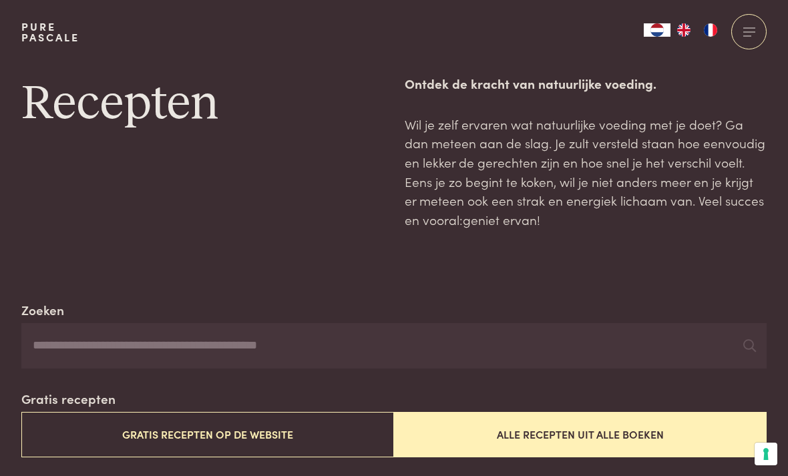
click at [629, 432] on button "Alle recepten uit alle boeken" at bounding box center [580, 434] width 373 height 45
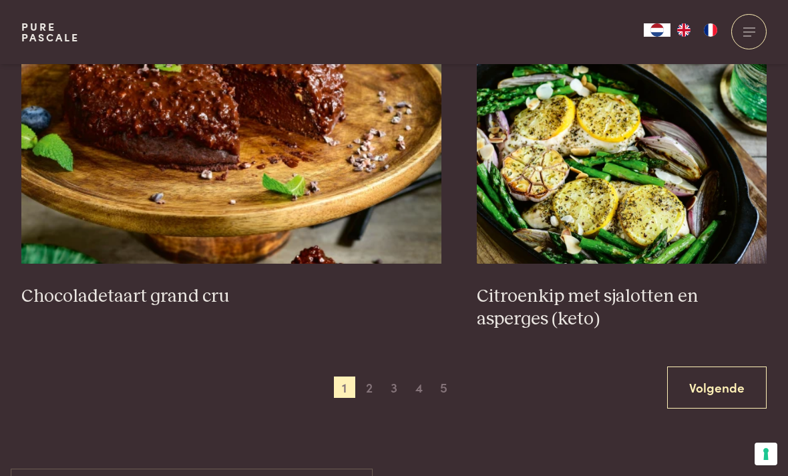
scroll to position [2327, 0]
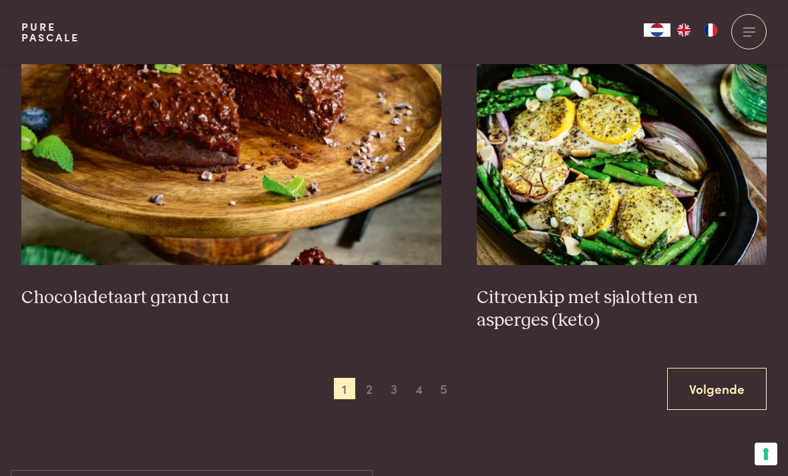
click at [362, 378] on span "2" at bounding box center [369, 388] width 21 height 21
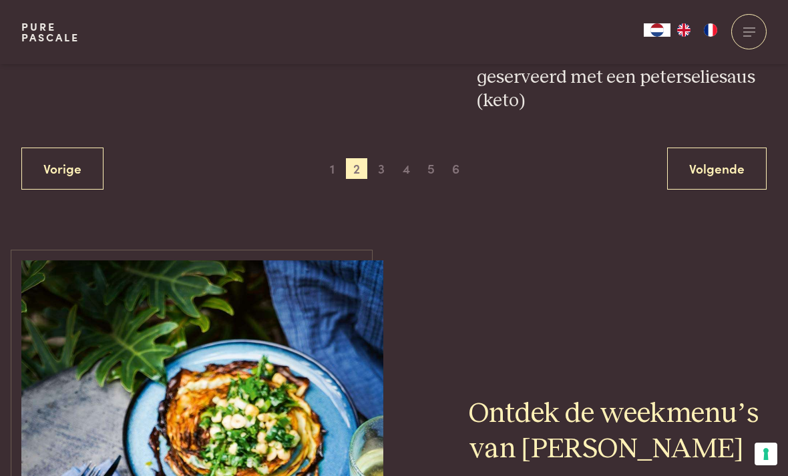
scroll to position [2651, 0]
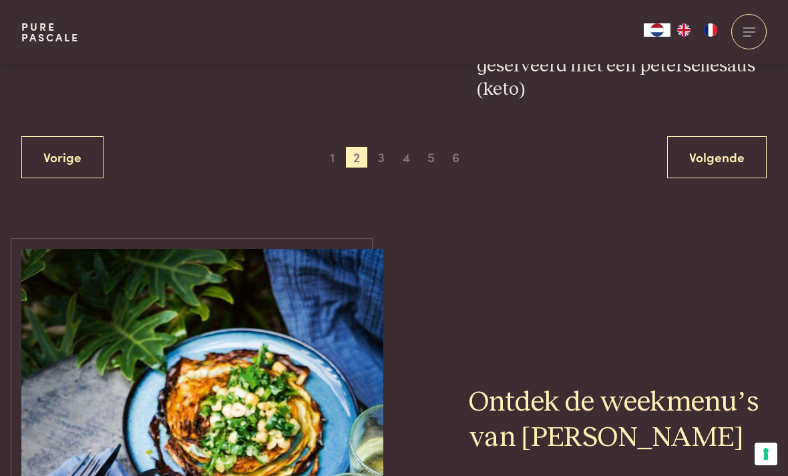
click at [381, 147] on span "3" at bounding box center [381, 157] width 21 height 21
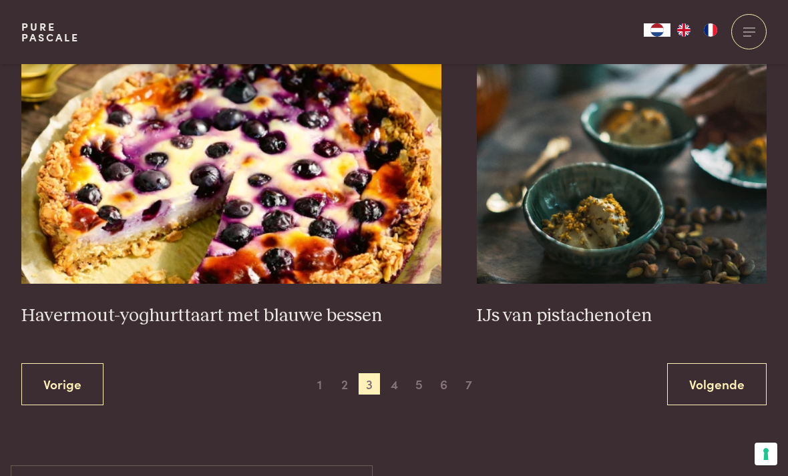
scroll to position [2383, 0]
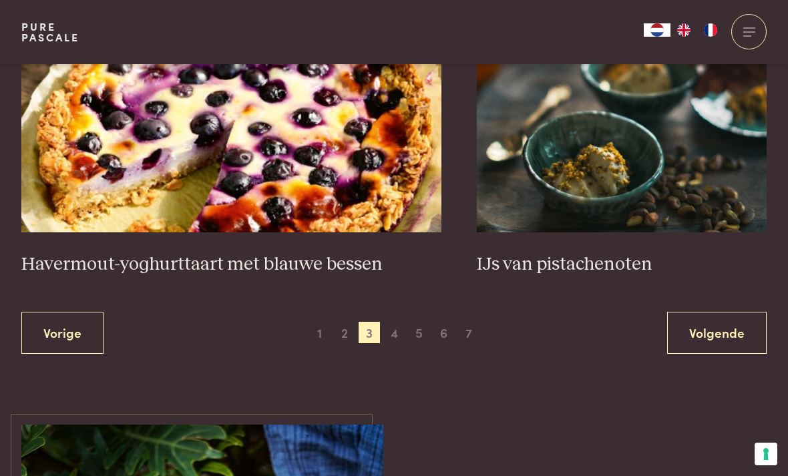
click at [395, 324] on span "4" at bounding box center [393, 332] width 21 height 21
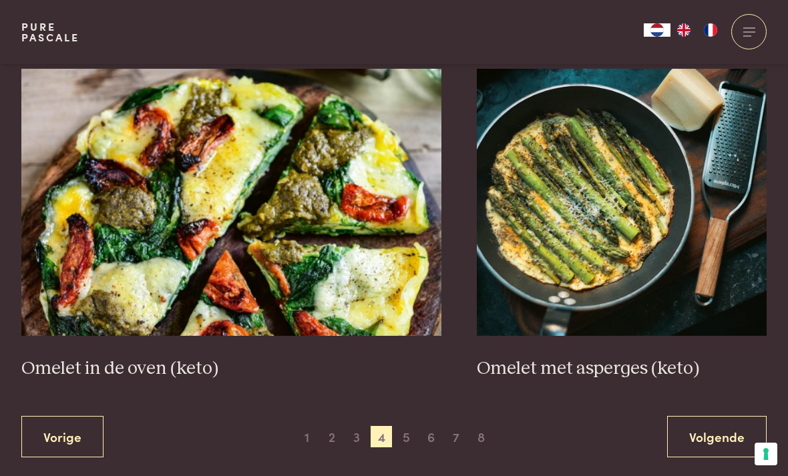
click at [413, 426] on span "5" at bounding box center [406, 436] width 21 height 21
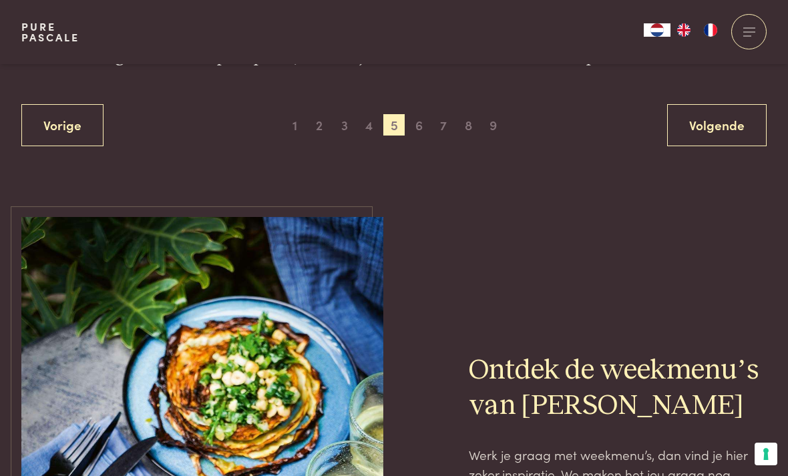
click at [420, 114] on span "6" at bounding box center [418, 124] width 21 height 21
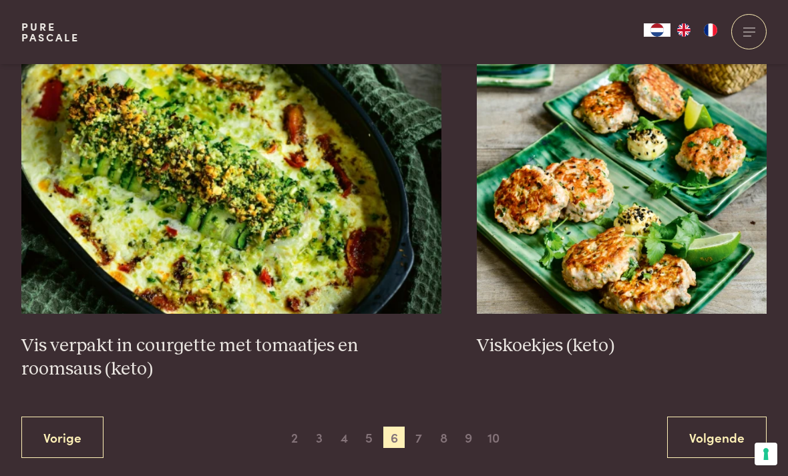
click at [428, 427] on span "7" at bounding box center [418, 437] width 21 height 21
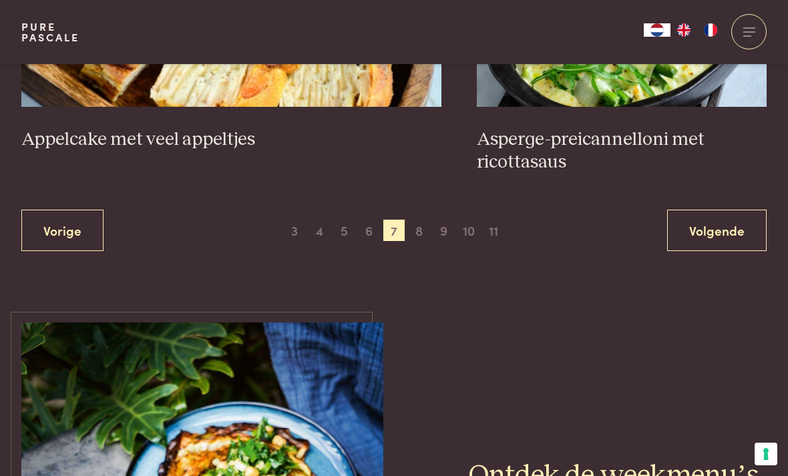
scroll to position [2622, 0]
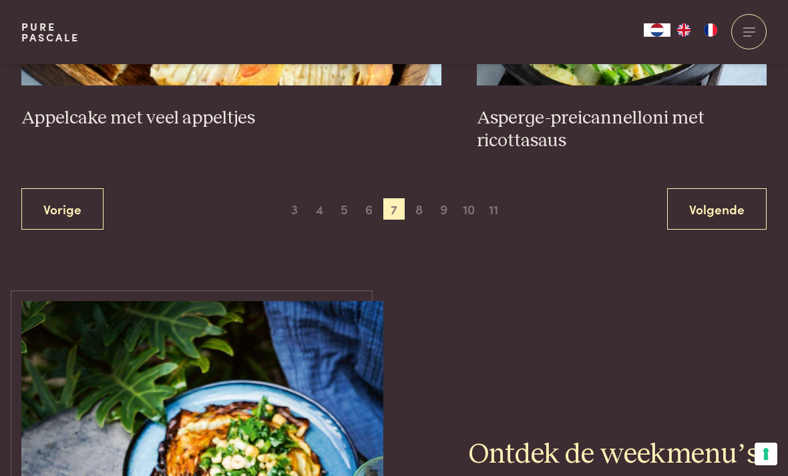
click at [420, 198] on span "8" at bounding box center [418, 208] width 21 height 21
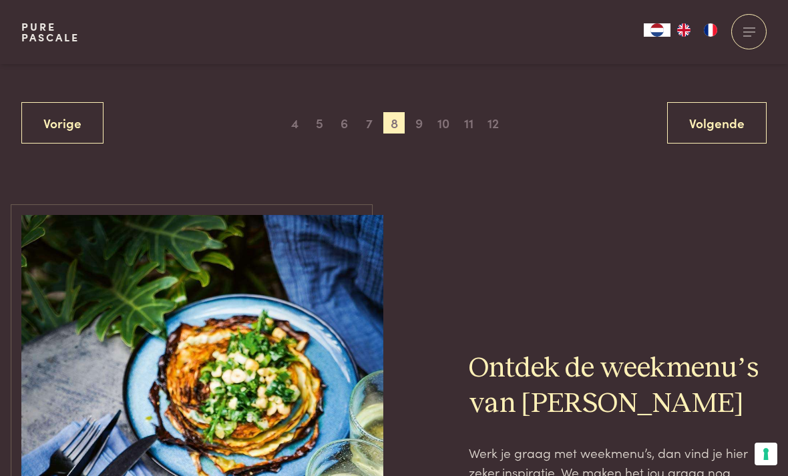
click at [418, 112] on span "9" at bounding box center [418, 122] width 21 height 21
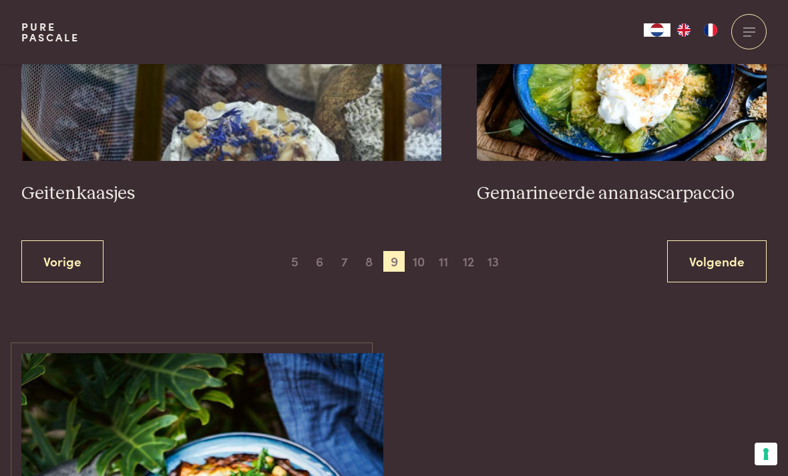
scroll to position [2511, 0]
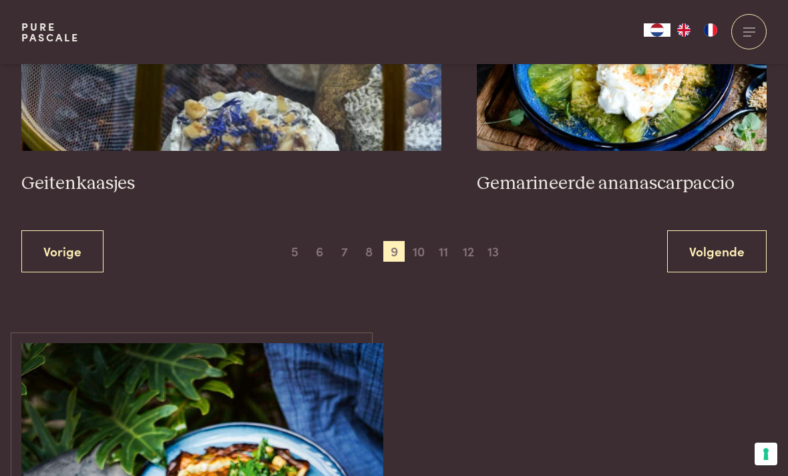
click at [418, 241] on span "10" at bounding box center [418, 251] width 21 height 21
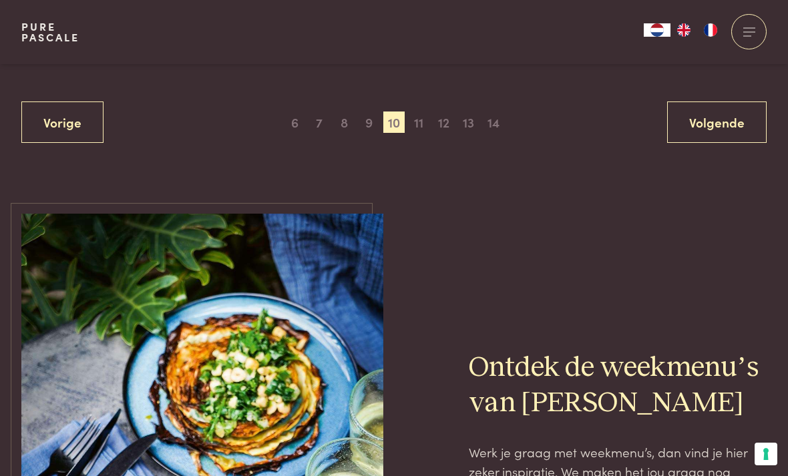
click at [419, 113] on span "11" at bounding box center [418, 122] width 21 height 21
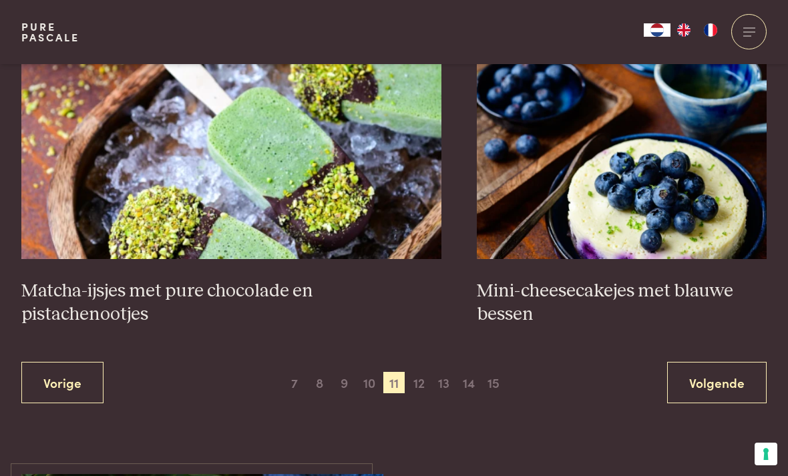
click at [420, 378] on span "12" at bounding box center [418, 382] width 21 height 21
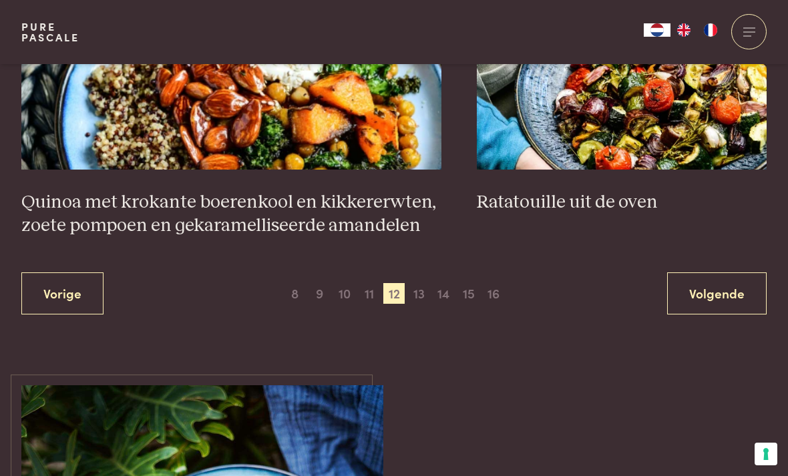
click at [425, 302] on span "13" at bounding box center [418, 293] width 21 height 21
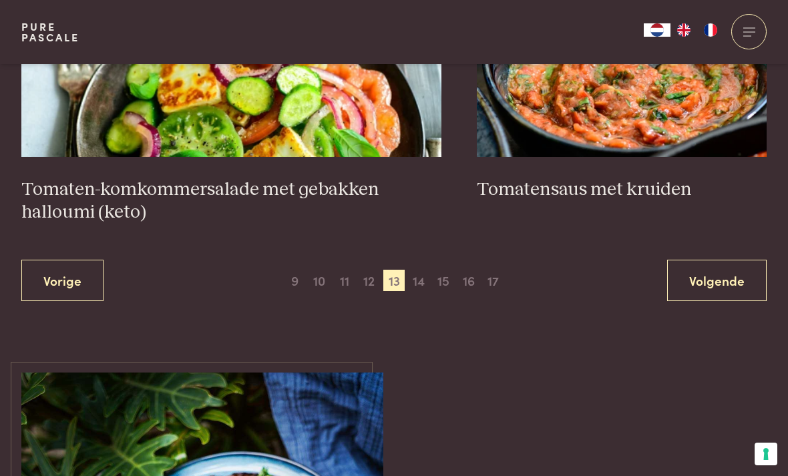
scroll to position [2522, 0]
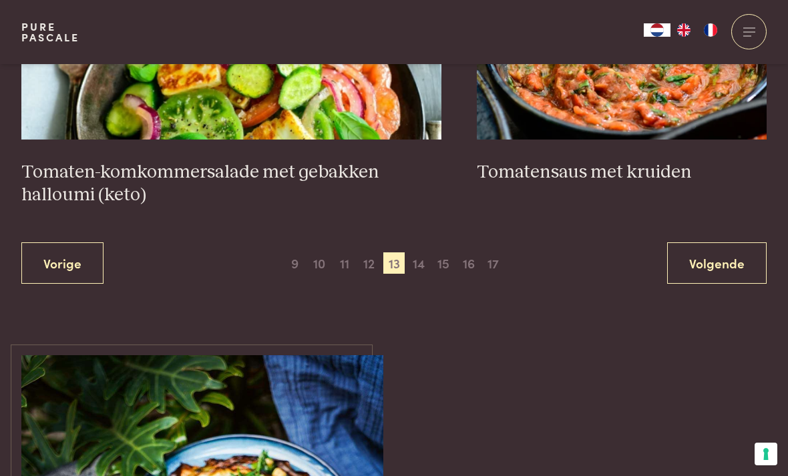
click at [422, 253] on span "14" at bounding box center [418, 263] width 21 height 21
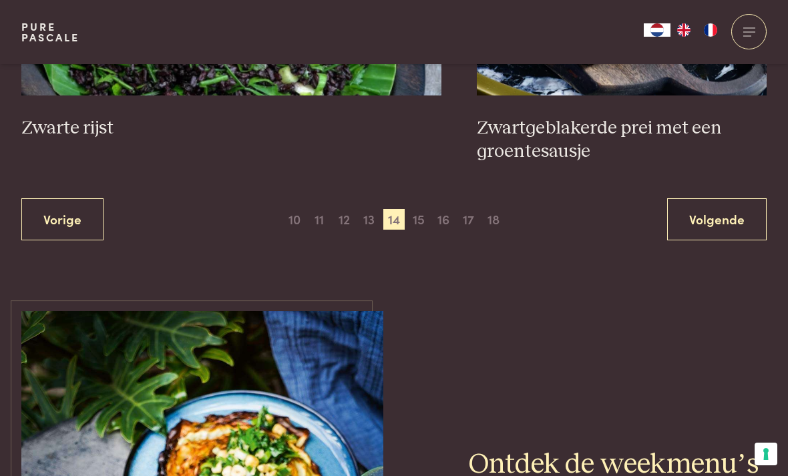
click at [423, 209] on span "15" at bounding box center [418, 219] width 21 height 21
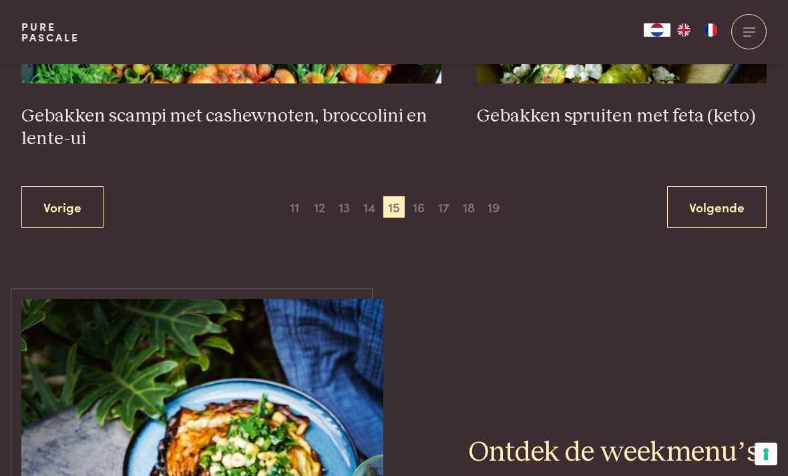
click at [417, 200] on span "16" at bounding box center [418, 206] width 21 height 21
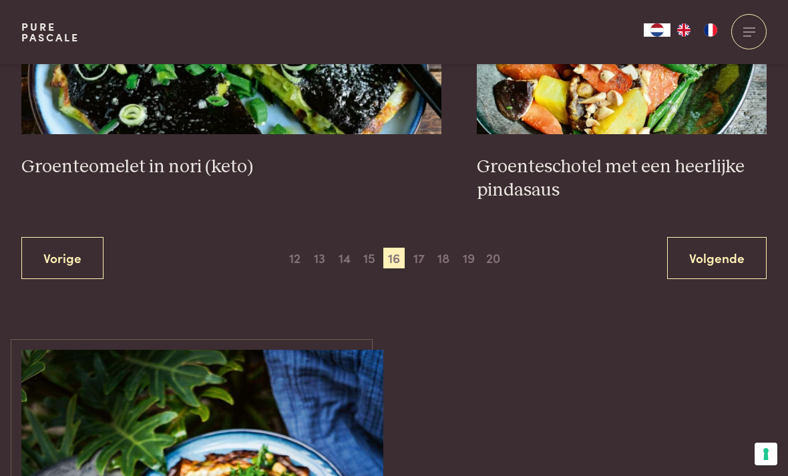
scroll to position [2553, 0]
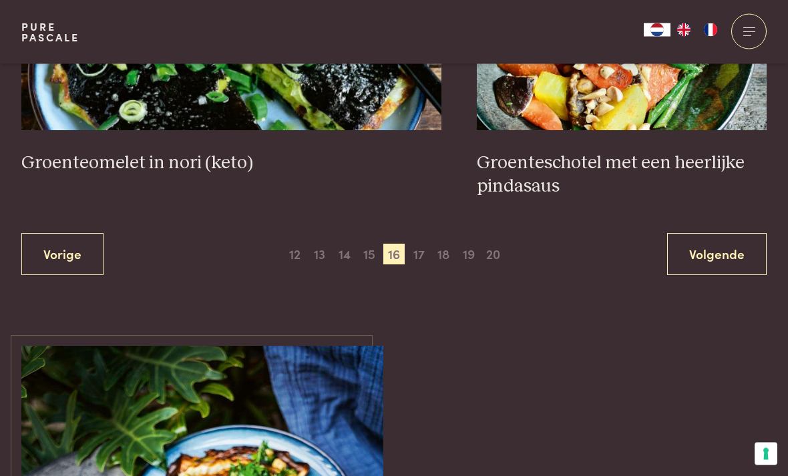
click at [424, 245] on span "17" at bounding box center [418, 255] width 21 height 21
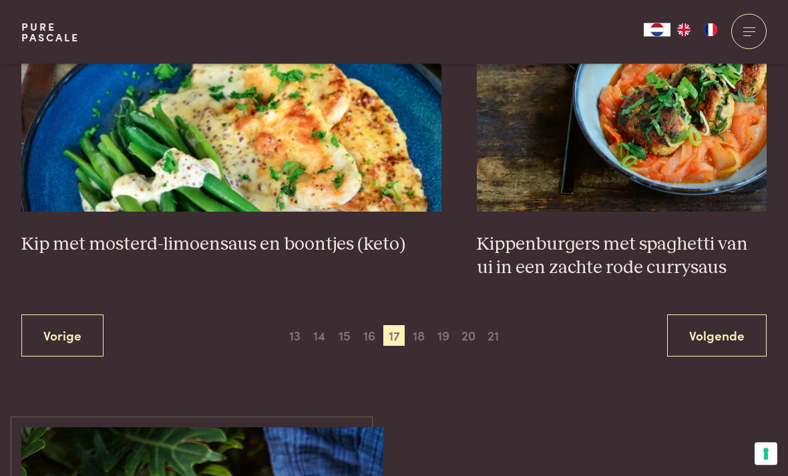
scroll to position [2474, 0]
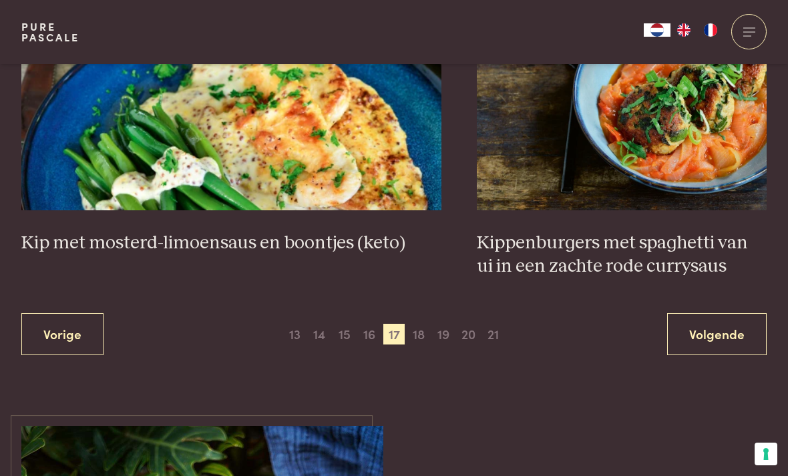
click at [420, 324] on span "18" at bounding box center [418, 334] width 21 height 21
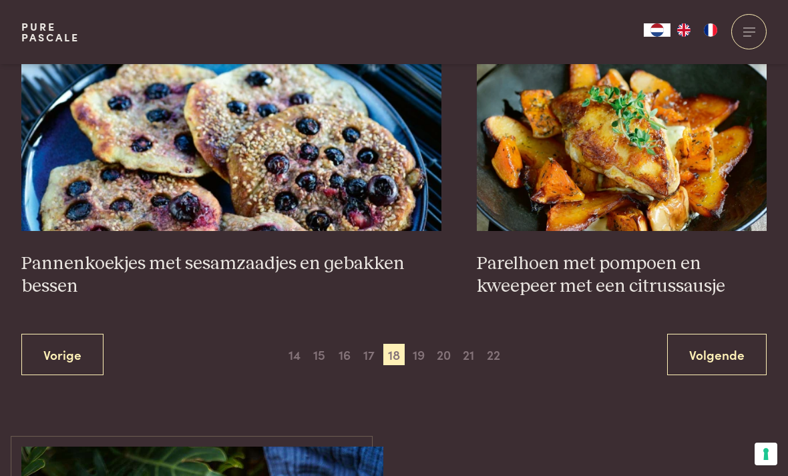
scroll to position [2480, 0]
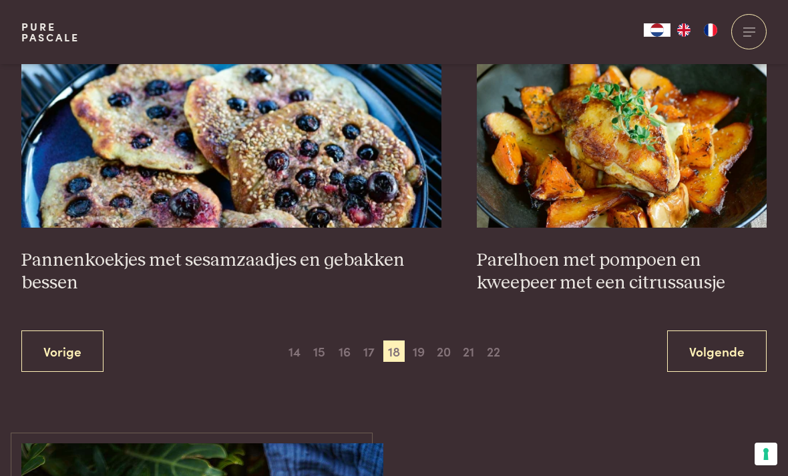
click at [418, 341] on span "19" at bounding box center [418, 351] width 21 height 21
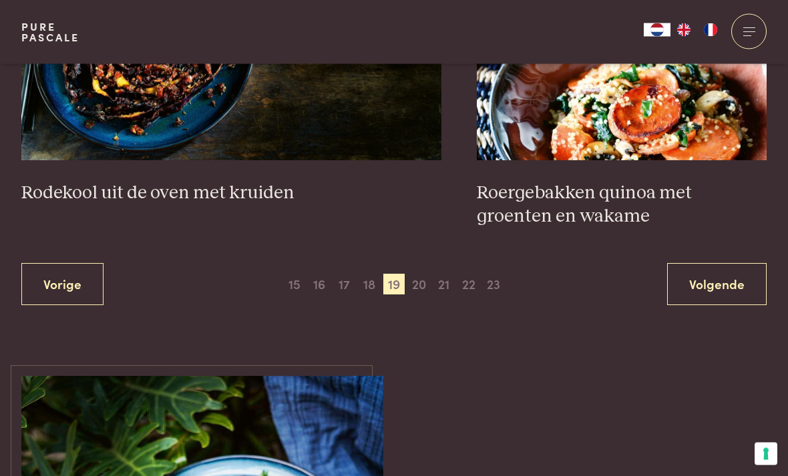
click at [416, 276] on span "20" at bounding box center [418, 285] width 21 height 21
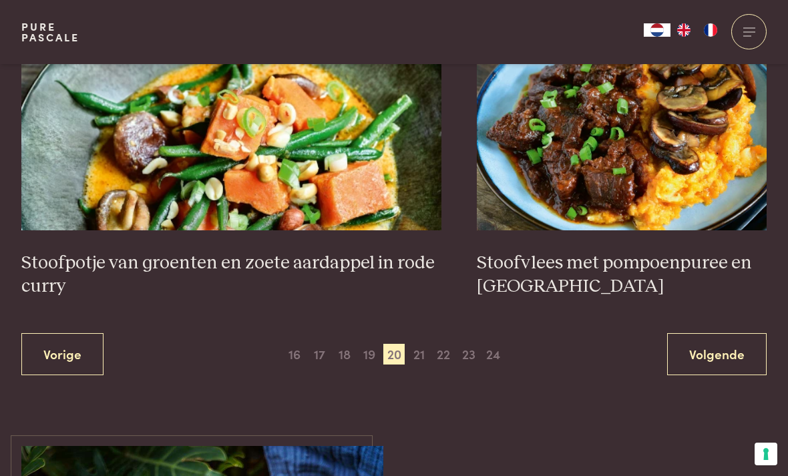
click at [418, 345] on span "21" at bounding box center [418, 354] width 21 height 21
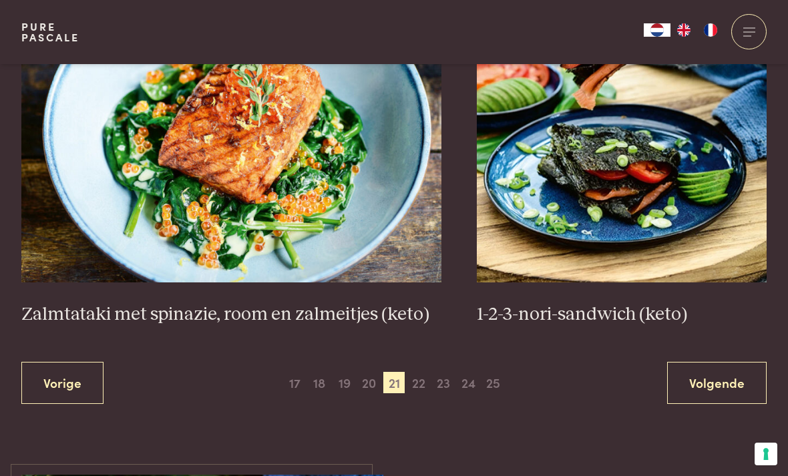
click at [420, 375] on span "22" at bounding box center [418, 382] width 21 height 21
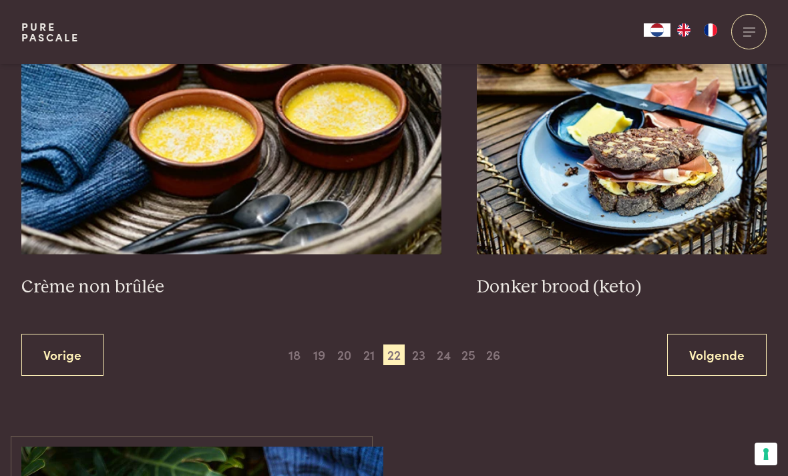
click at [420, 349] on span "23" at bounding box center [418, 355] width 21 height 21
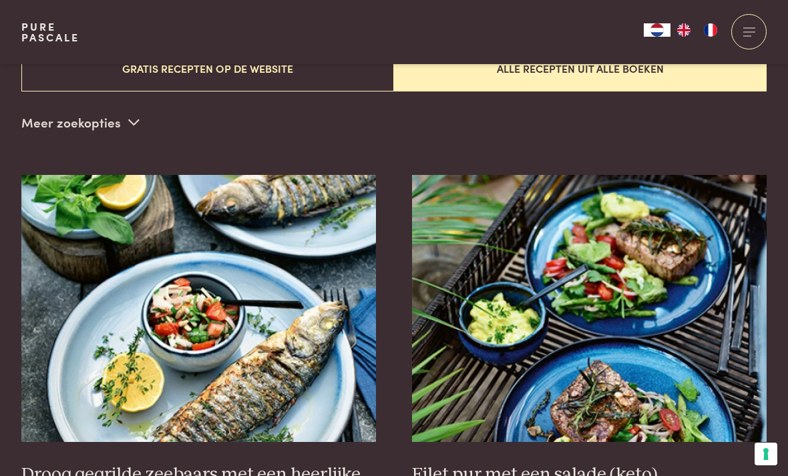
scroll to position [323, 0]
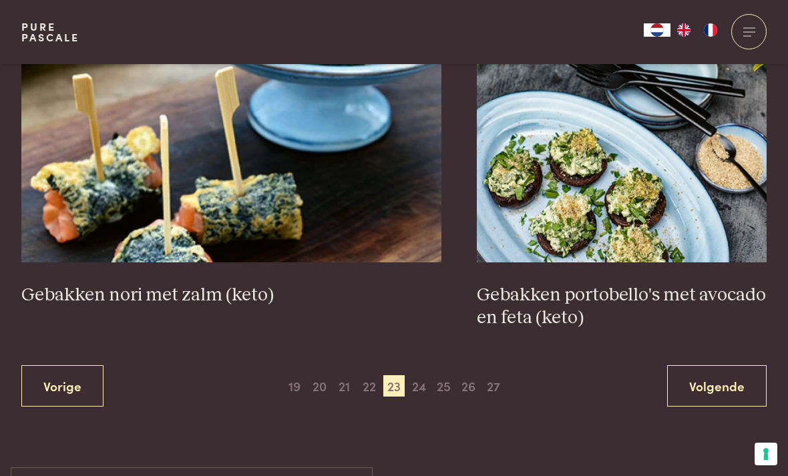
click at [423, 380] on span "24" at bounding box center [418, 385] width 21 height 21
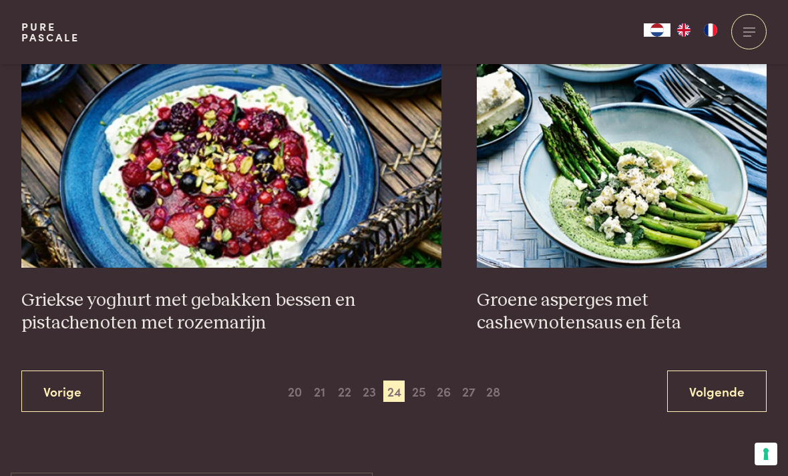
click at [418, 381] on span "25" at bounding box center [418, 391] width 21 height 21
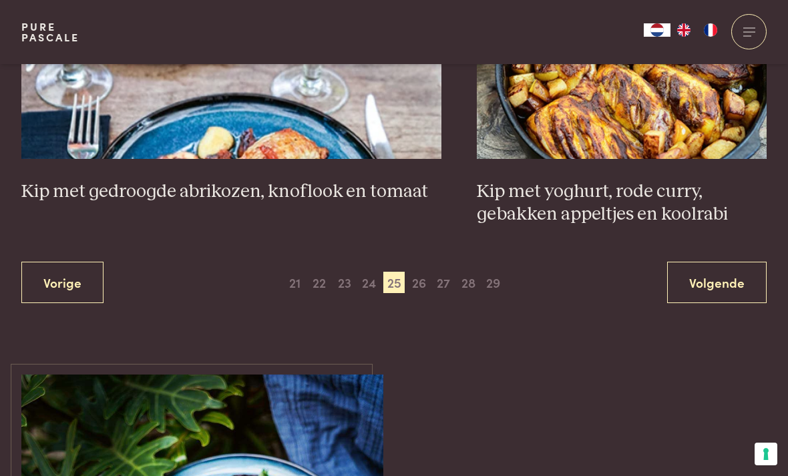
click at [409, 272] on span "26" at bounding box center [418, 282] width 21 height 21
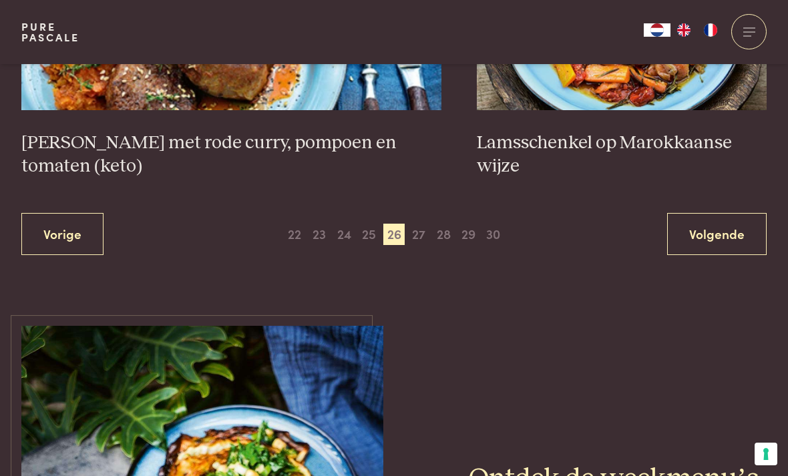
click at [420, 224] on span "27" at bounding box center [418, 234] width 21 height 21
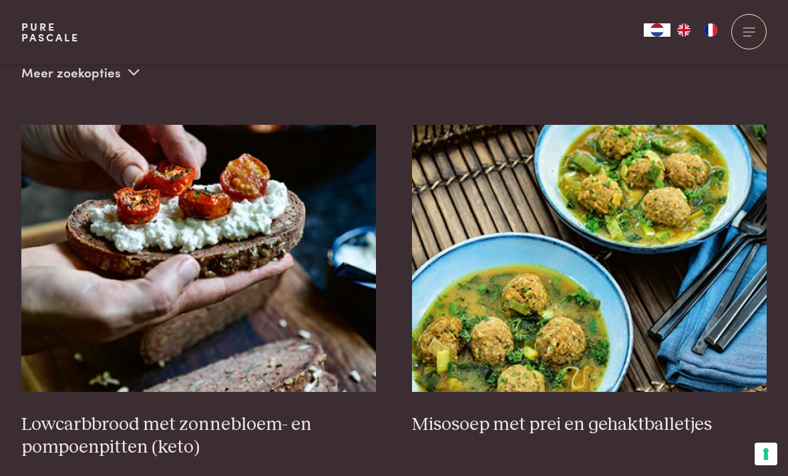
scroll to position [445, 0]
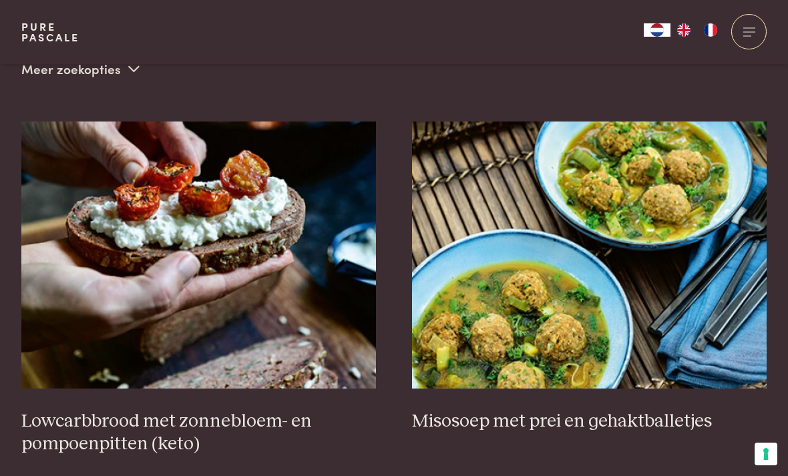
click at [569, 302] on img at bounding box center [589, 255] width 355 height 267
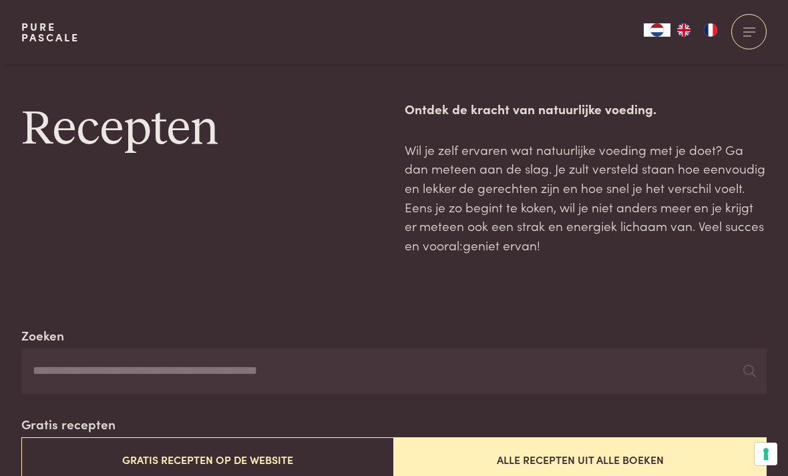
scroll to position [488, 0]
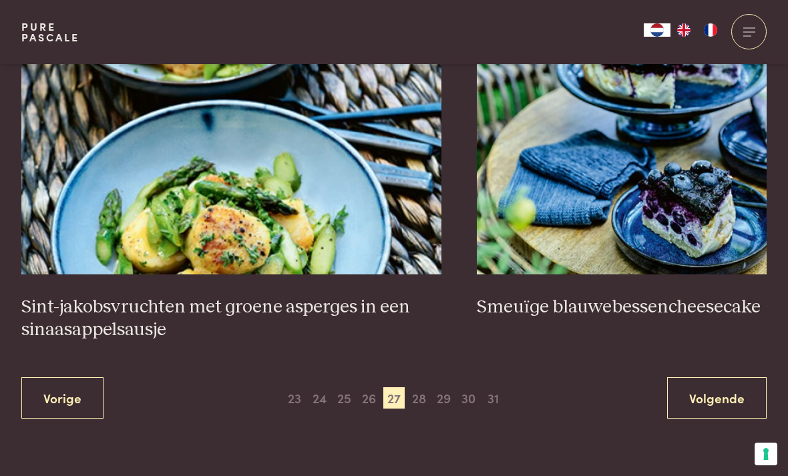
click at [425, 400] on span "28" at bounding box center [418, 397] width 21 height 21
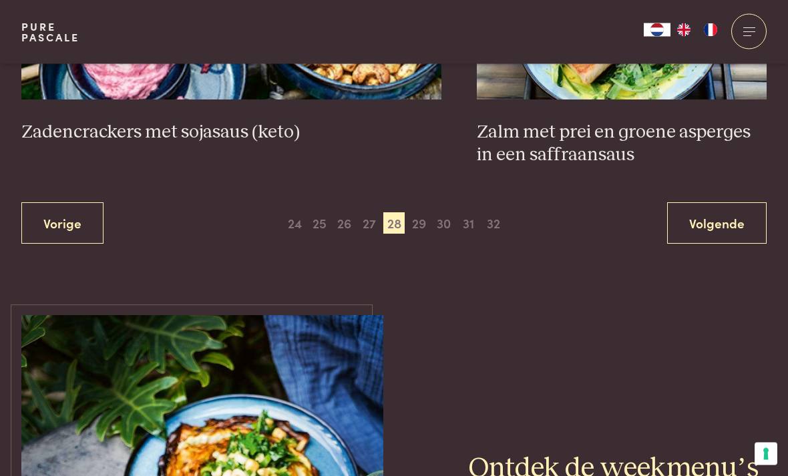
click at [421, 213] on span "29" at bounding box center [418, 223] width 21 height 21
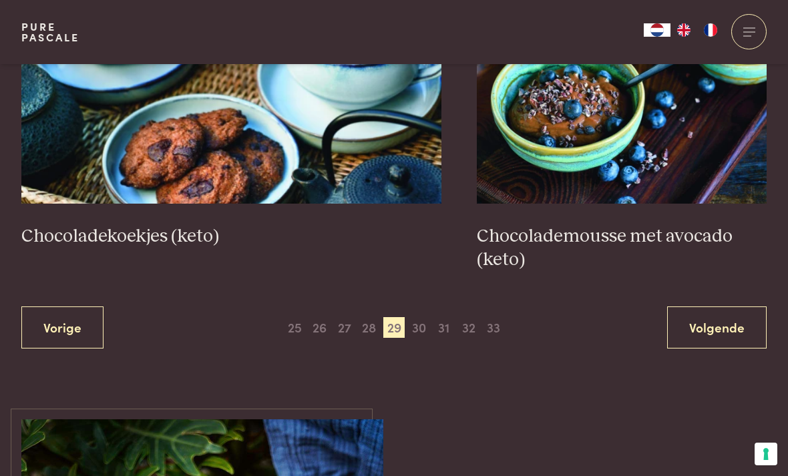
scroll to position [2491, 0]
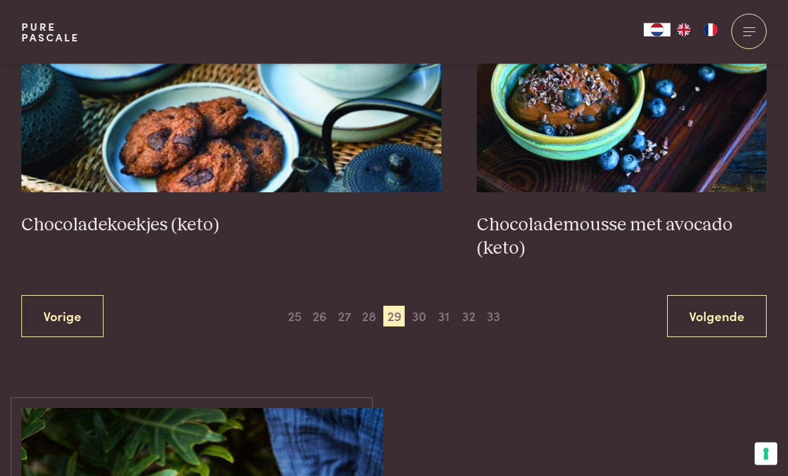
click at [423, 307] on span "30" at bounding box center [418, 317] width 21 height 21
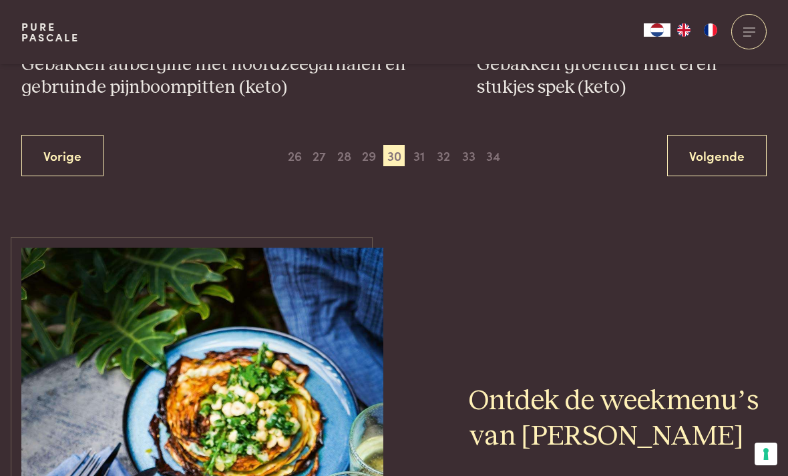
click at [418, 145] on span "31" at bounding box center [418, 155] width 21 height 21
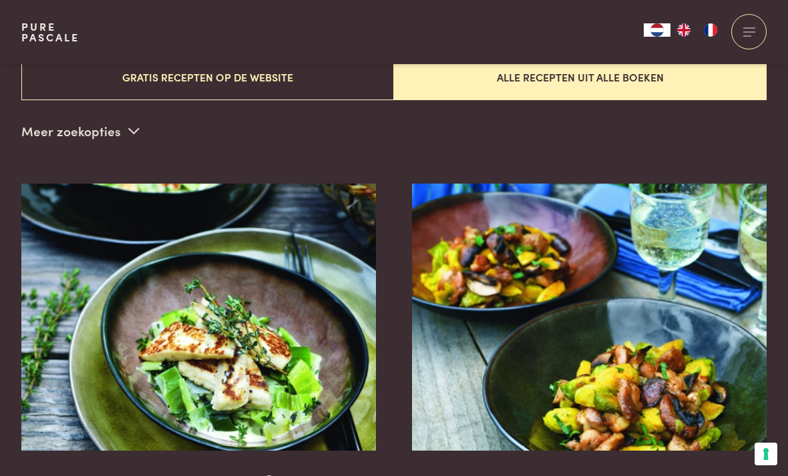
scroll to position [323, 0]
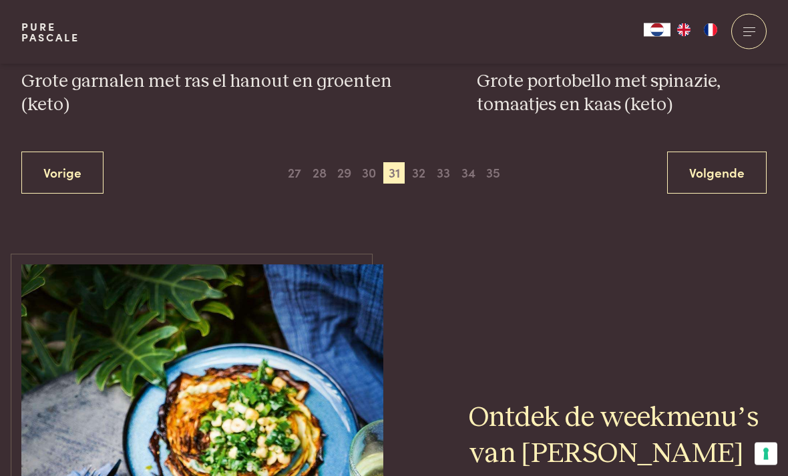
click at [417, 163] on span "32" at bounding box center [418, 173] width 21 height 21
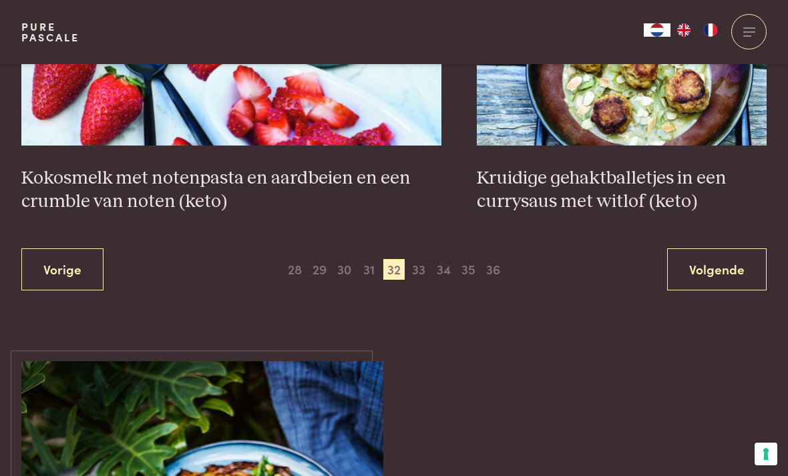
click at [422, 265] on span "33" at bounding box center [418, 269] width 21 height 21
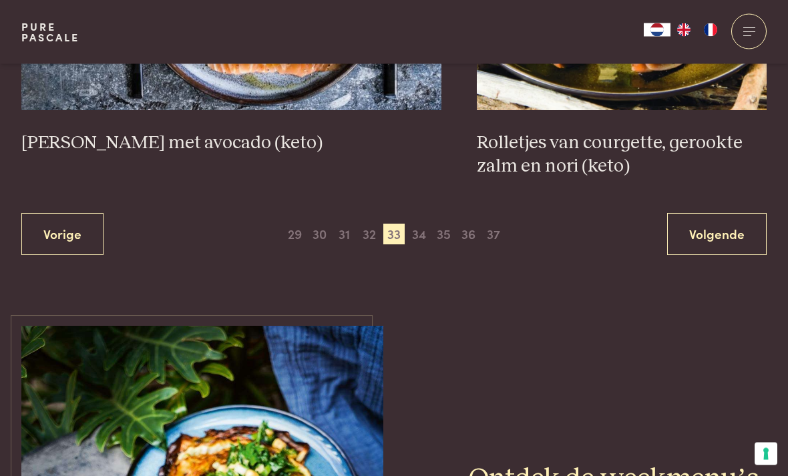
click at [416, 224] on span "34" at bounding box center [418, 234] width 21 height 21
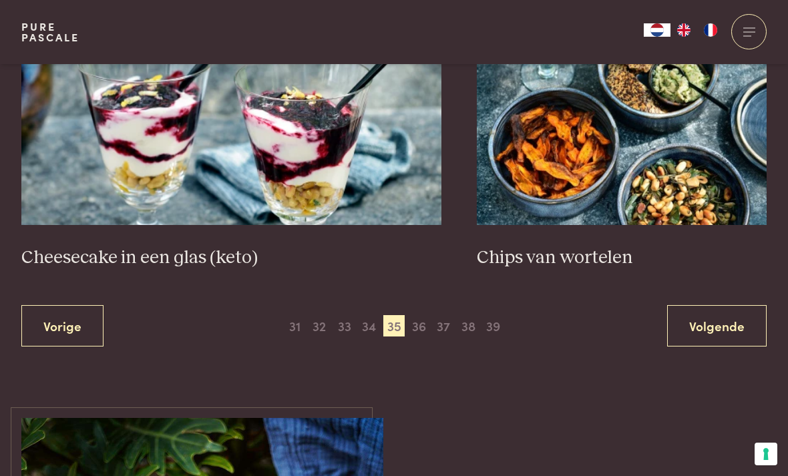
click at [422, 320] on span "36" at bounding box center [418, 325] width 21 height 21
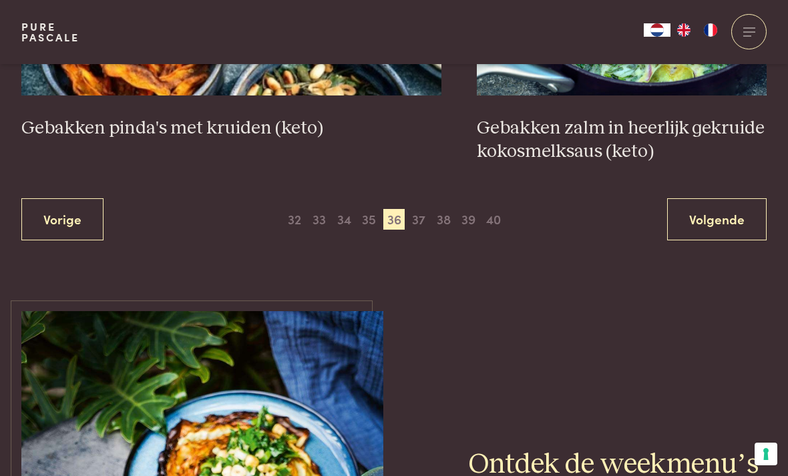
click at [426, 216] on span "37" at bounding box center [418, 219] width 21 height 21
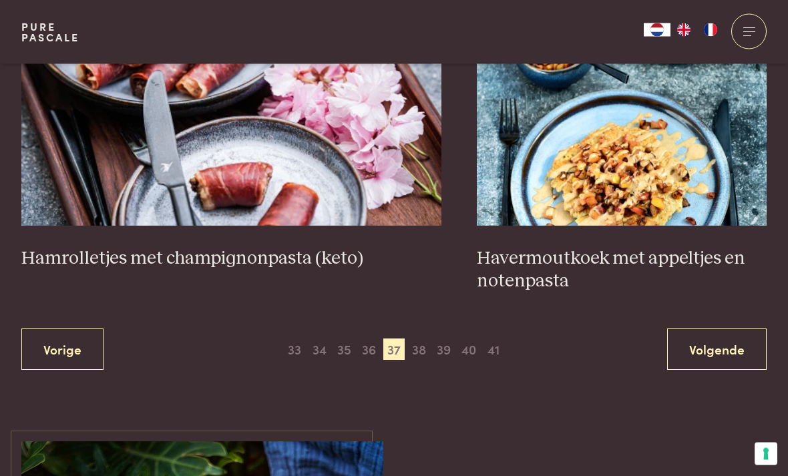
click at [420, 340] on span "38" at bounding box center [418, 349] width 21 height 21
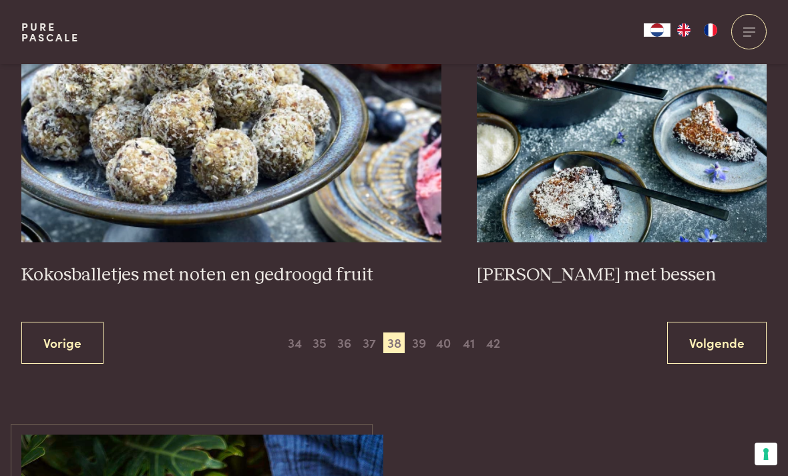
scroll to position [2425, 0]
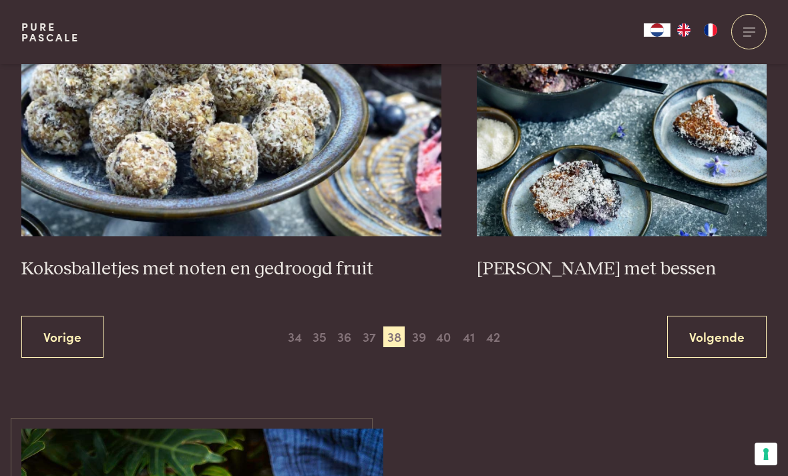
click at [415, 331] on span "39" at bounding box center [418, 337] width 21 height 21
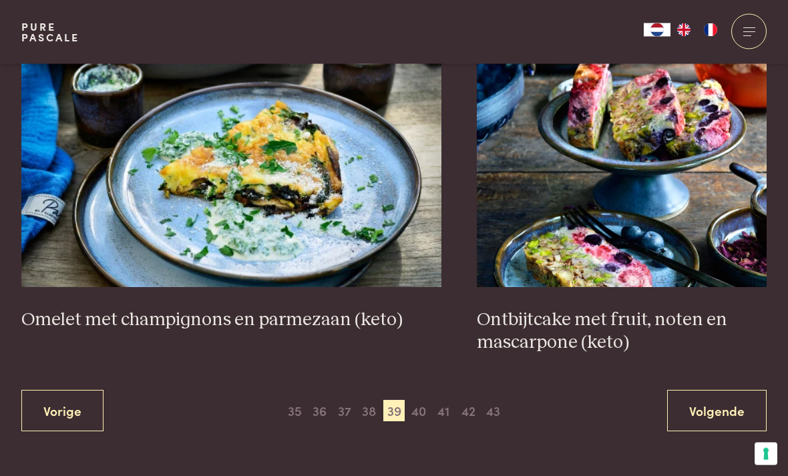
scroll to position [2376, 0]
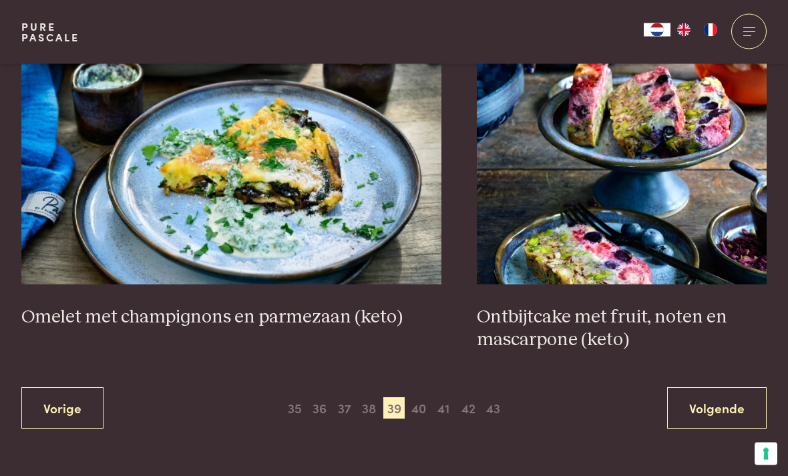
click at [425, 398] on span "40" at bounding box center [418, 408] width 21 height 21
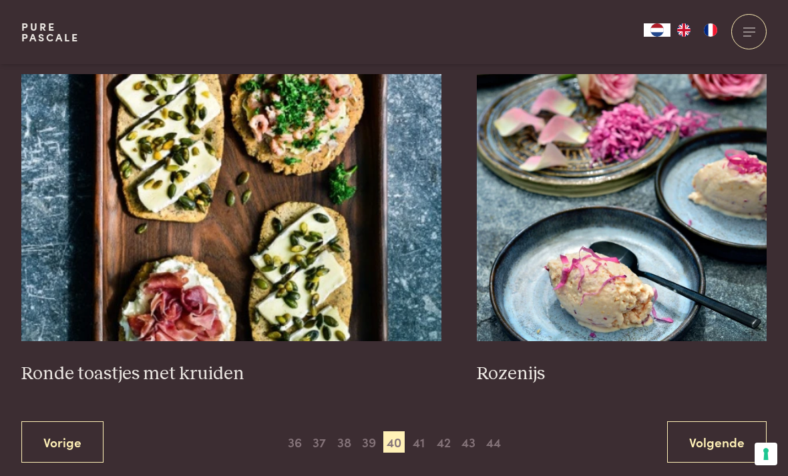
scroll to position [2316, 0]
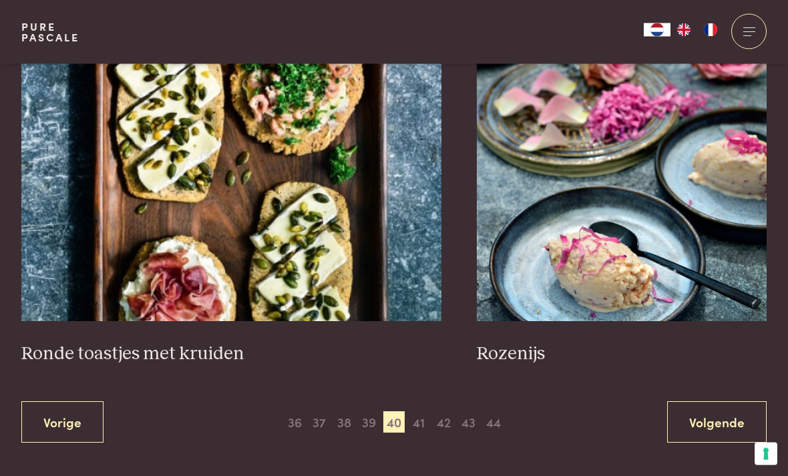
click at [413, 412] on span "41" at bounding box center [418, 422] width 21 height 21
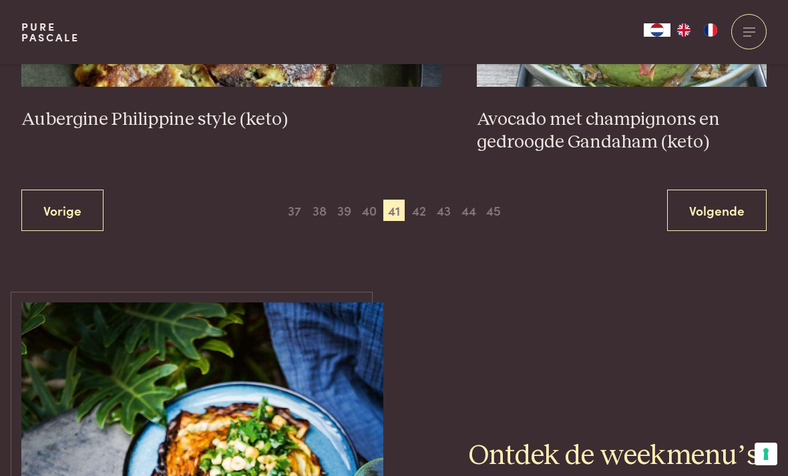
click at [426, 200] on span "42" at bounding box center [418, 210] width 21 height 21
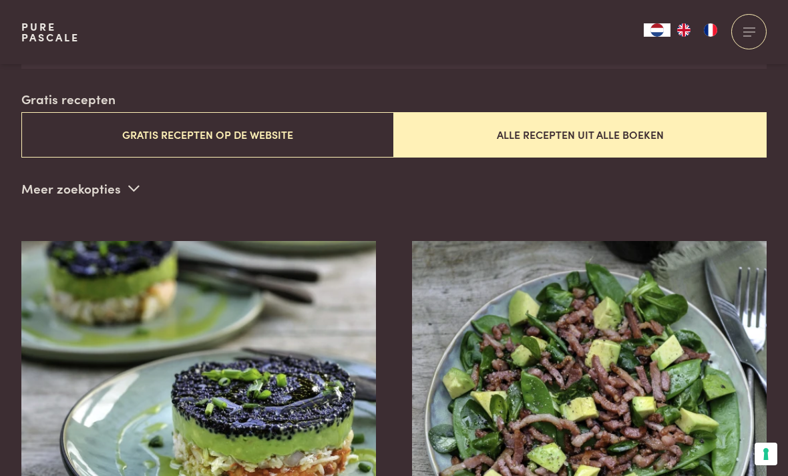
scroll to position [323, 0]
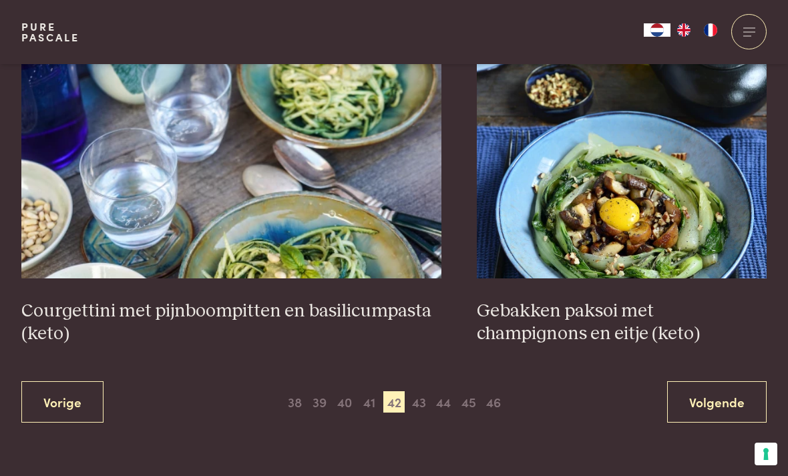
click at [421, 393] on span "43" at bounding box center [418, 401] width 21 height 21
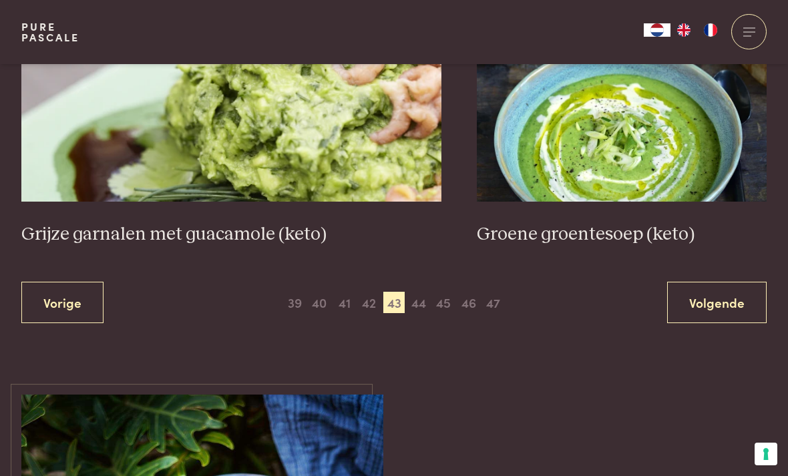
click at [415, 293] on span "44" at bounding box center [418, 302] width 21 height 21
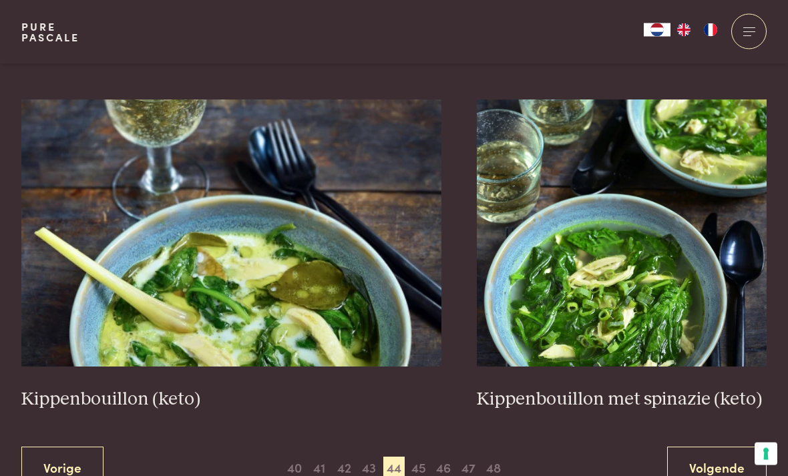
scroll to position [2272, 0]
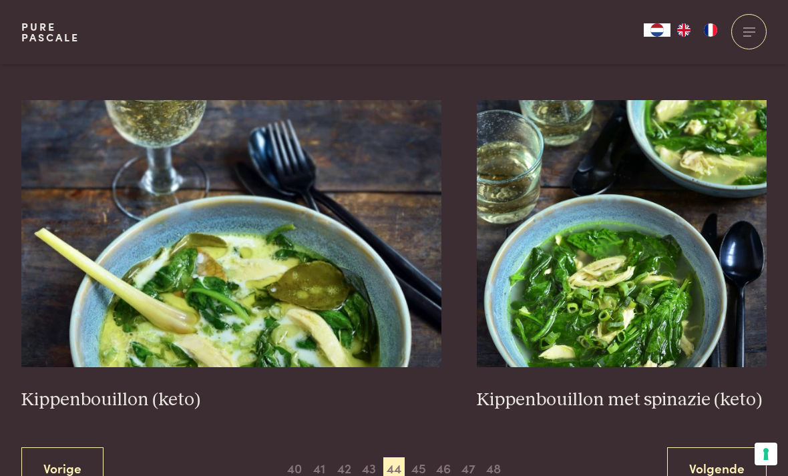
click at [426, 458] on span "45" at bounding box center [418, 468] width 21 height 21
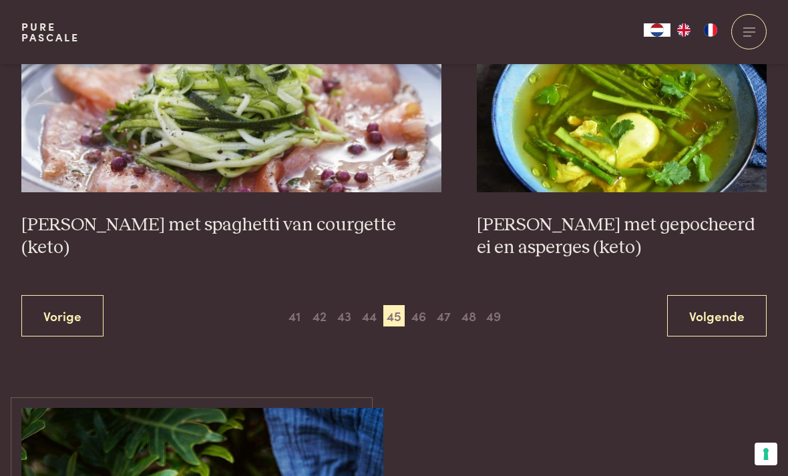
click at [421, 313] on span "46" at bounding box center [418, 315] width 21 height 21
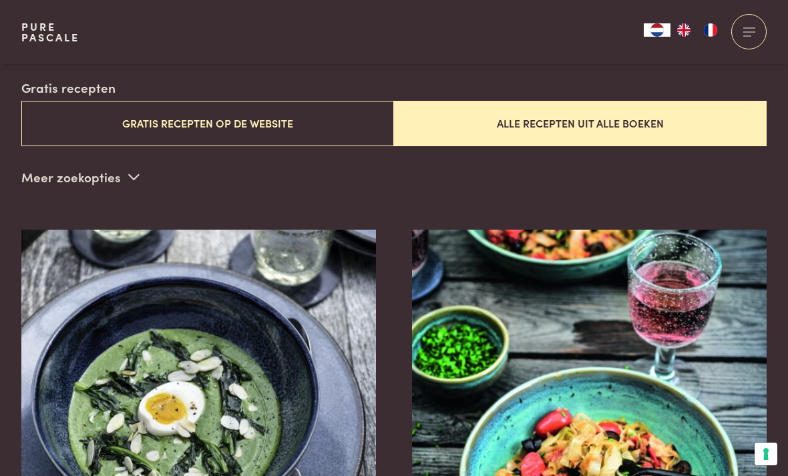
scroll to position [323, 0]
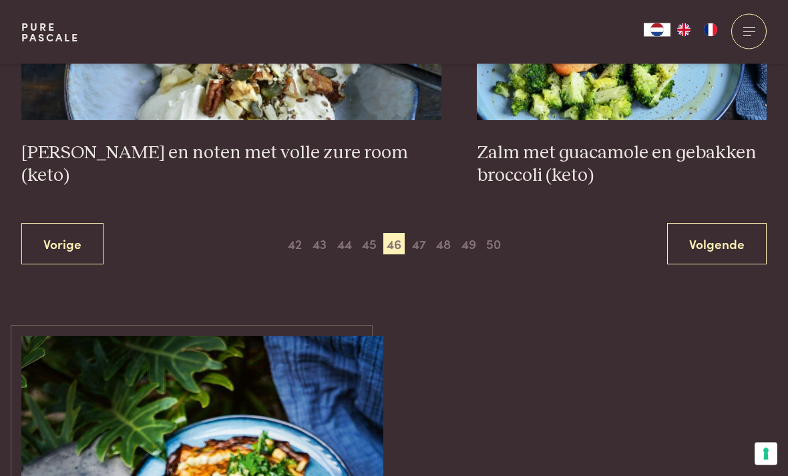
click at [422, 234] on span "47" at bounding box center [418, 244] width 21 height 21
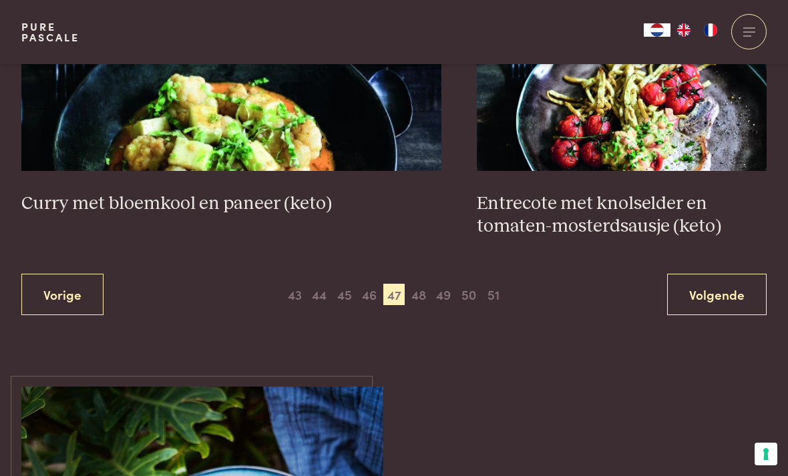
scroll to position [2560, 0]
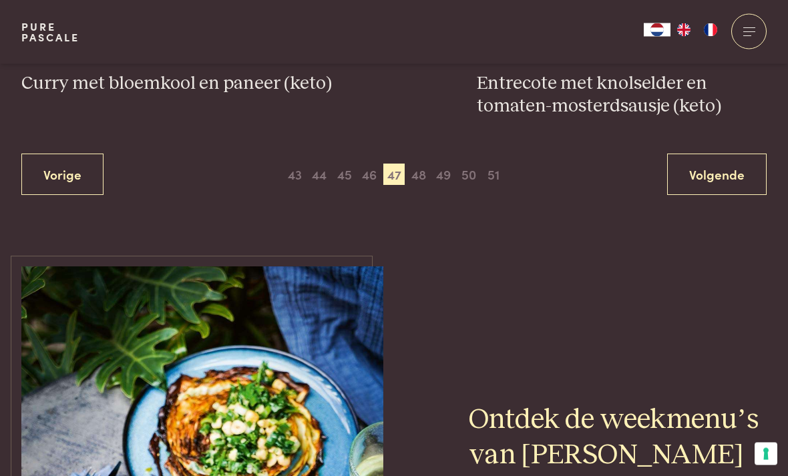
click at [425, 164] on span "48" at bounding box center [418, 174] width 21 height 21
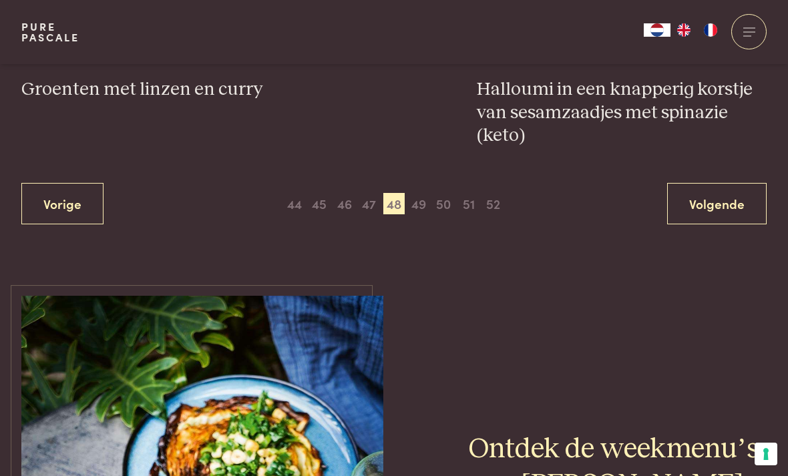
click at [420, 193] on span "49" at bounding box center [418, 203] width 21 height 21
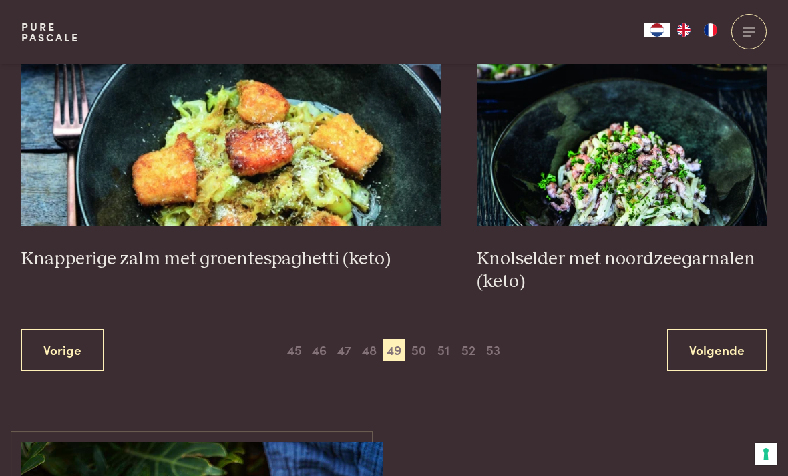
click at [424, 339] on span "50" at bounding box center [418, 349] width 21 height 21
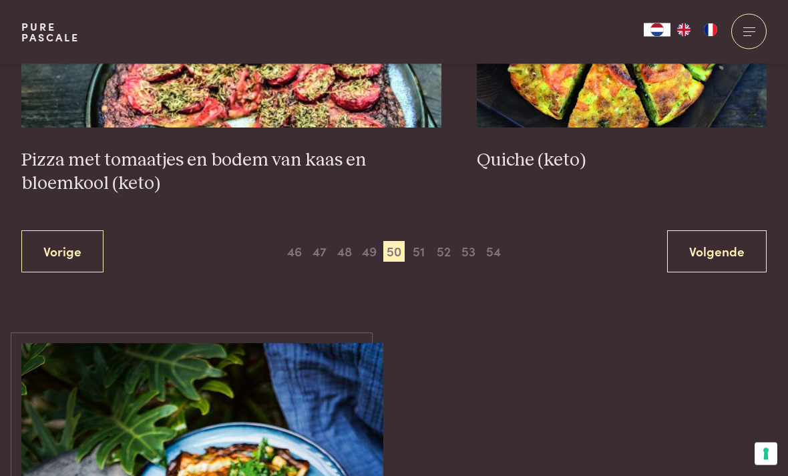
scroll to position [2563, 0]
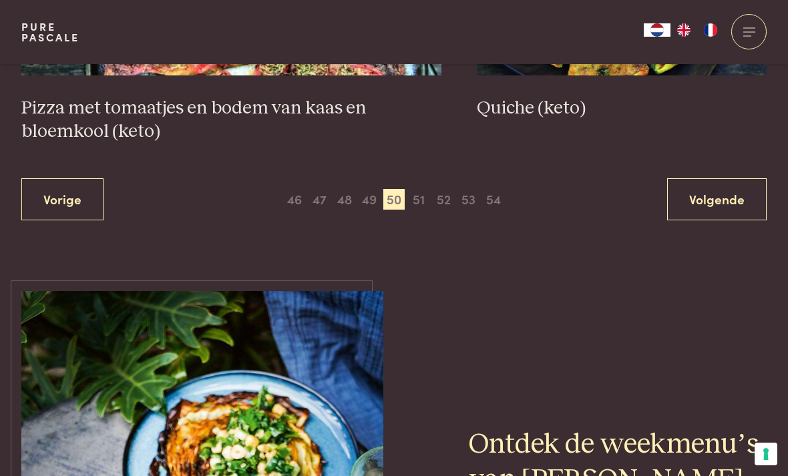
click at [423, 195] on span "51" at bounding box center [418, 199] width 21 height 21
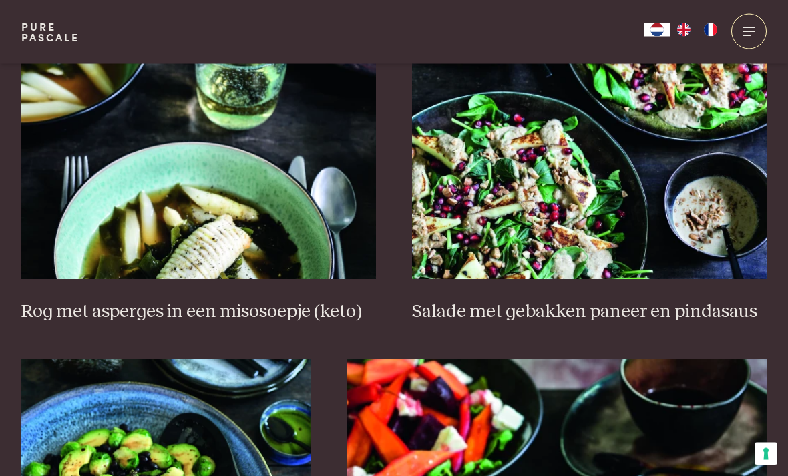
scroll to position [645, 0]
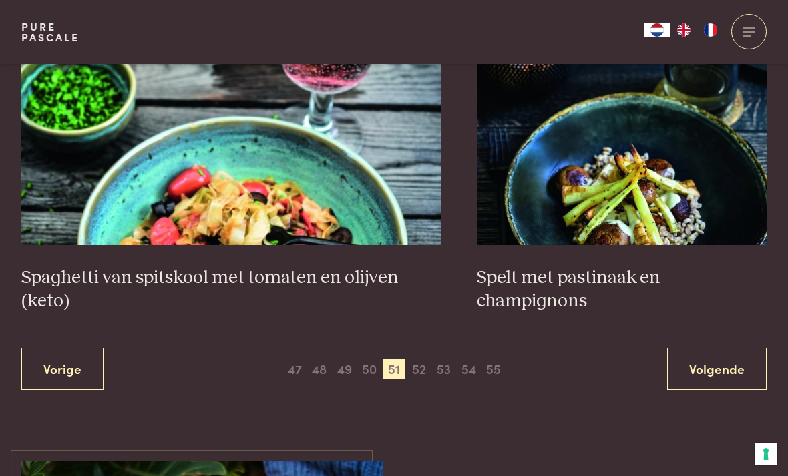
click at [417, 359] on span "52" at bounding box center [418, 369] width 21 height 21
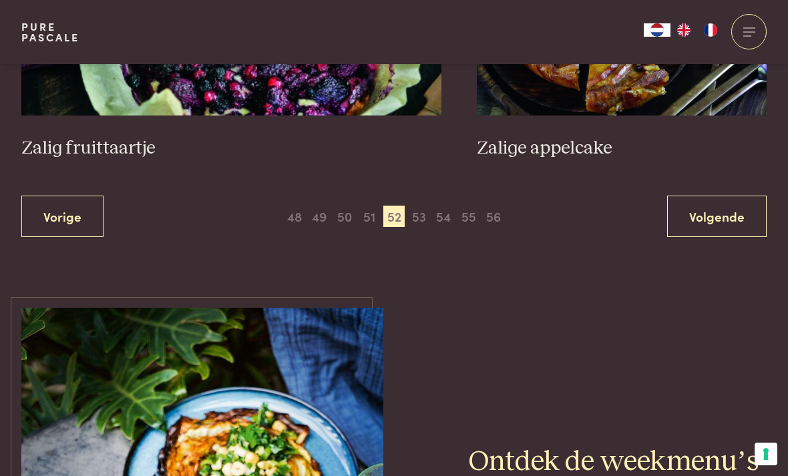
click at [427, 207] on span "53" at bounding box center [418, 216] width 21 height 21
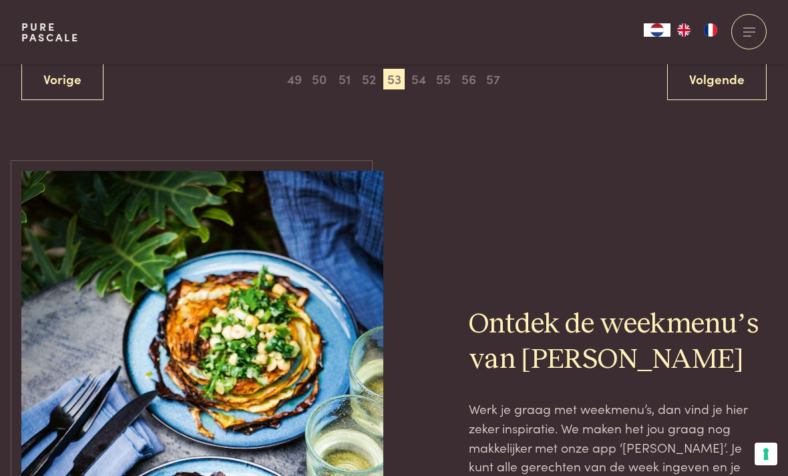
click at [426, 69] on span "54" at bounding box center [418, 79] width 21 height 21
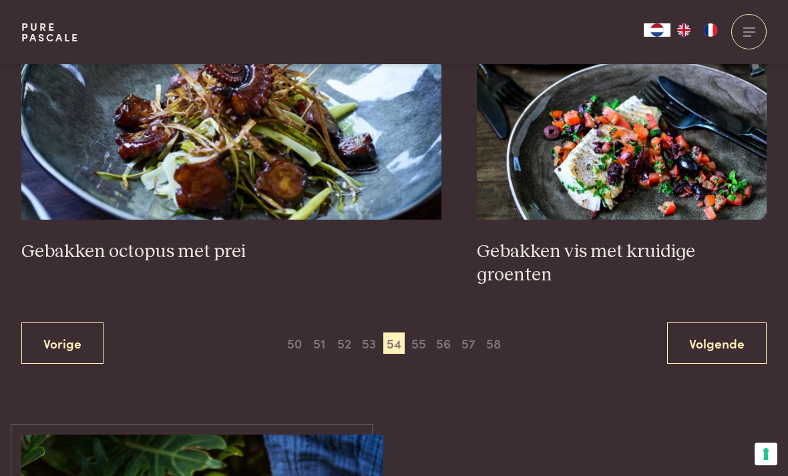
click at [427, 333] on span "55" at bounding box center [418, 343] width 21 height 21
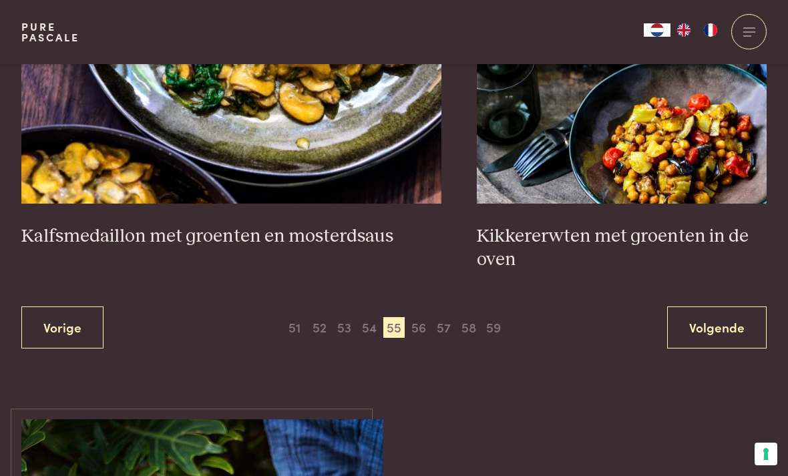
click at [417, 317] on span "56" at bounding box center [418, 327] width 21 height 21
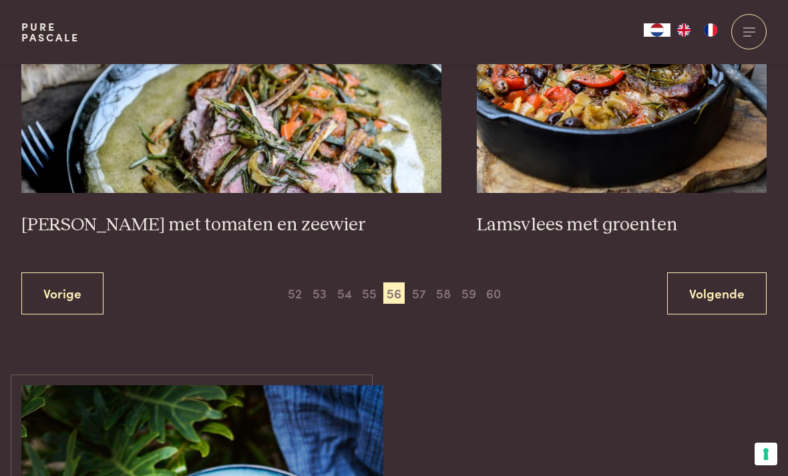
click at [421, 285] on span "57" at bounding box center [418, 293] width 21 height 21
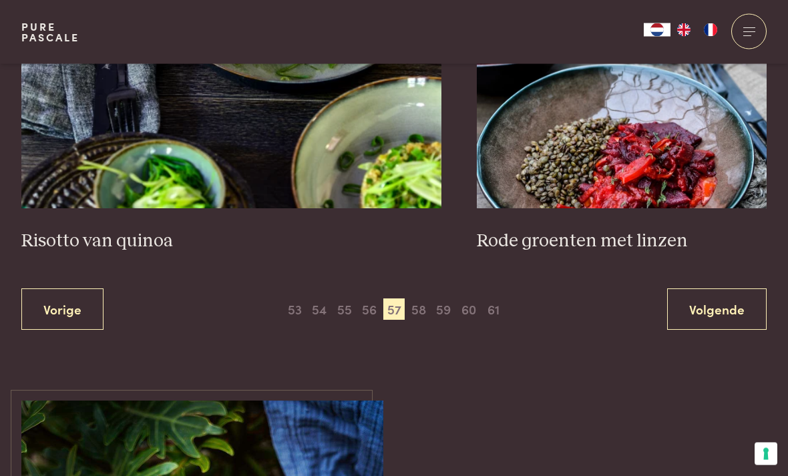
scroll to position [2416, 0]
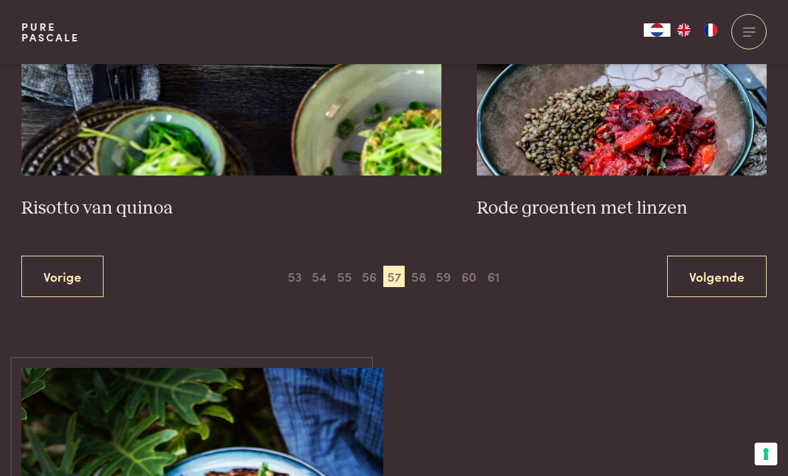
click at [426, 267] on span "58" at bounding box center [418, 276] width 21 height 21
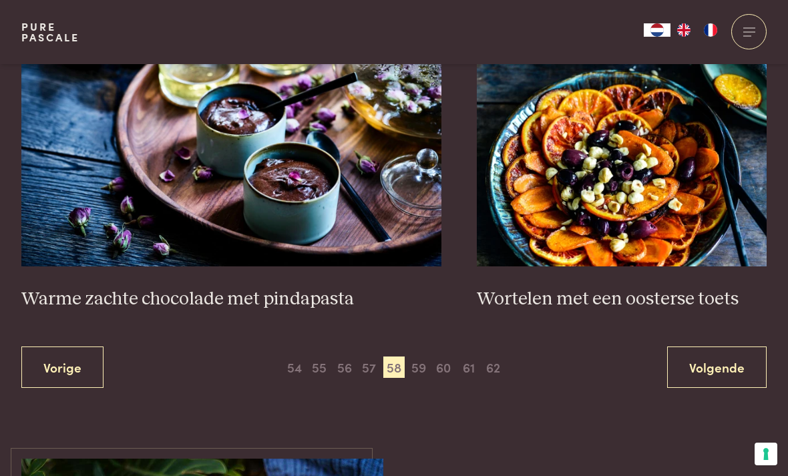
click at [428, 365] on span "59" at bounding box center [418, 367] width 21 height 21
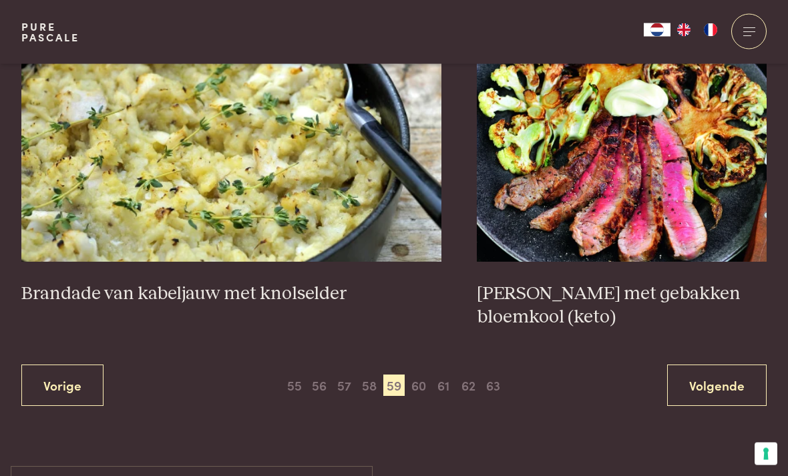
scroll to position [2377, 0]
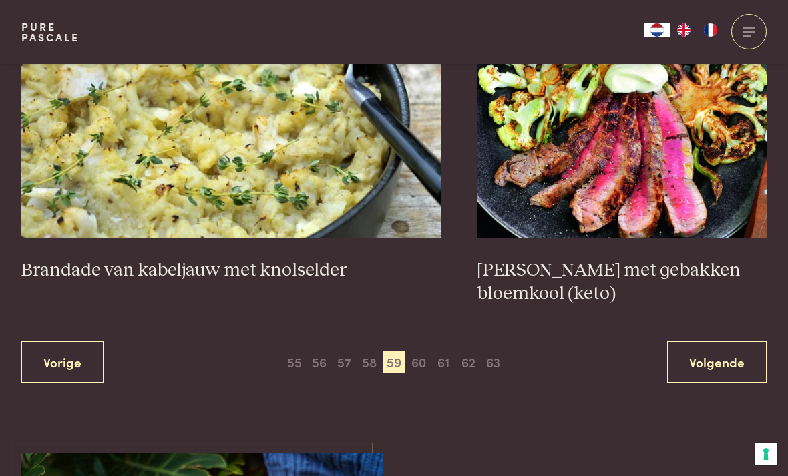
click at [429, 351] on span "60" at bounding box center [418, 361] width 21 height 21
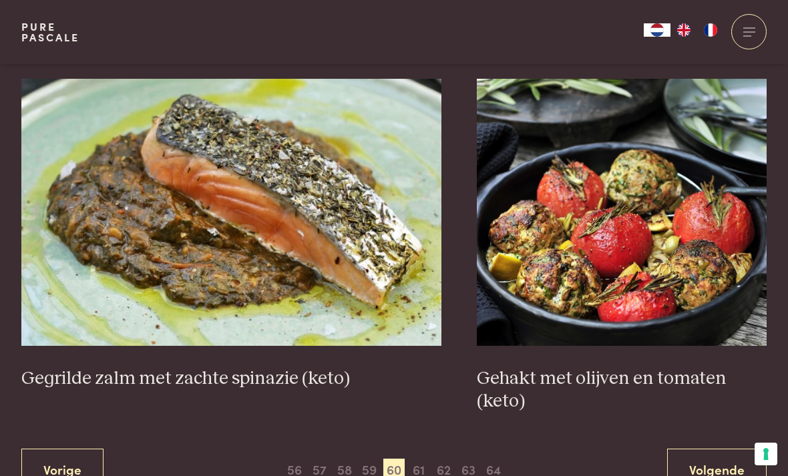
click at [424, 462] on span "61" at bounding box center [418, 469] width 21 height 21
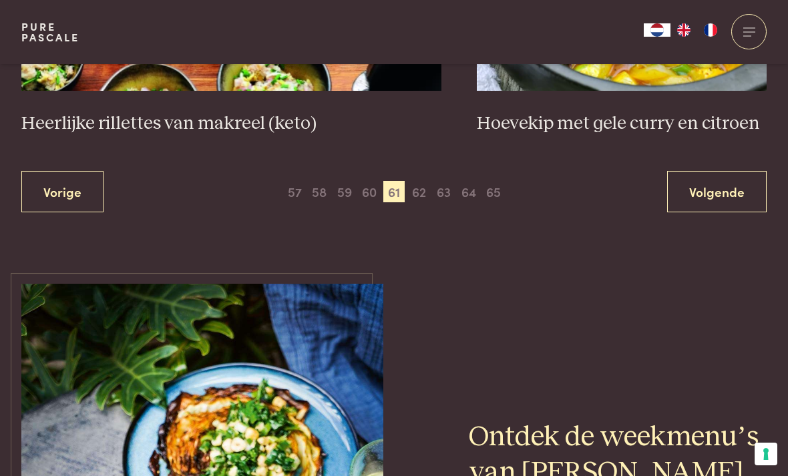
click at [426, 181] on span "62" at bounding box center [418, 191] width 21 height 21
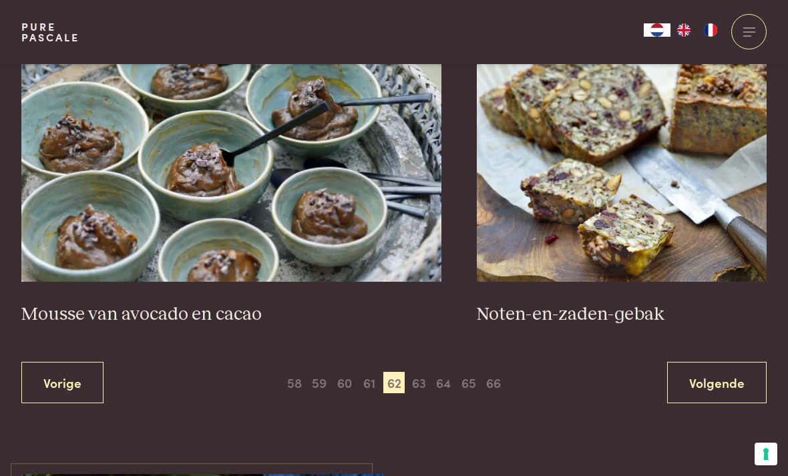
click at [422, 372] on span "63" at bounding box center [418, 382] width 21 height 21
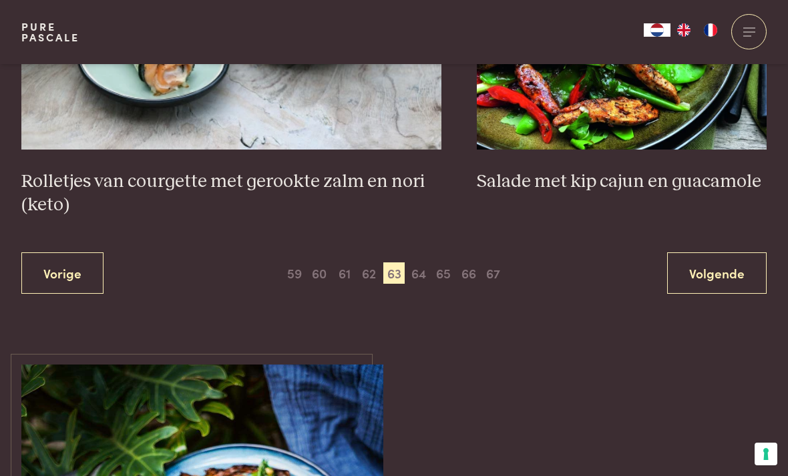
click at [419, 268] on span "64" at bounding box center [418, 273] width 21 height 21
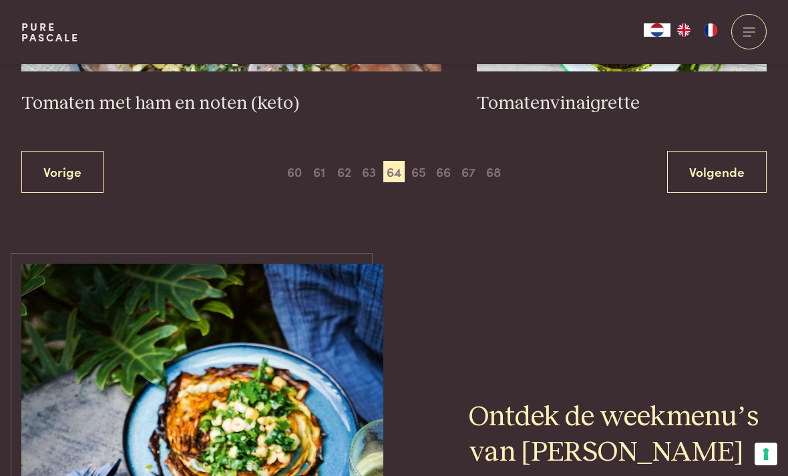
click at [426, 172] on span "65" at bounding box center [418, 171] width 21 height 21
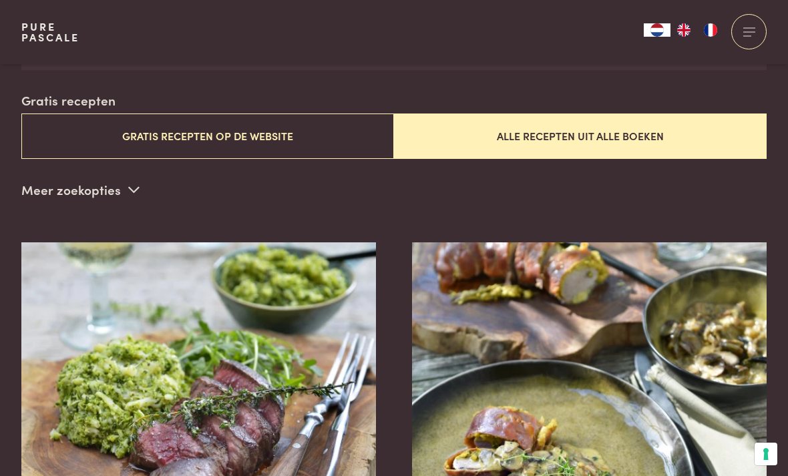
scroll to position [323, 0]
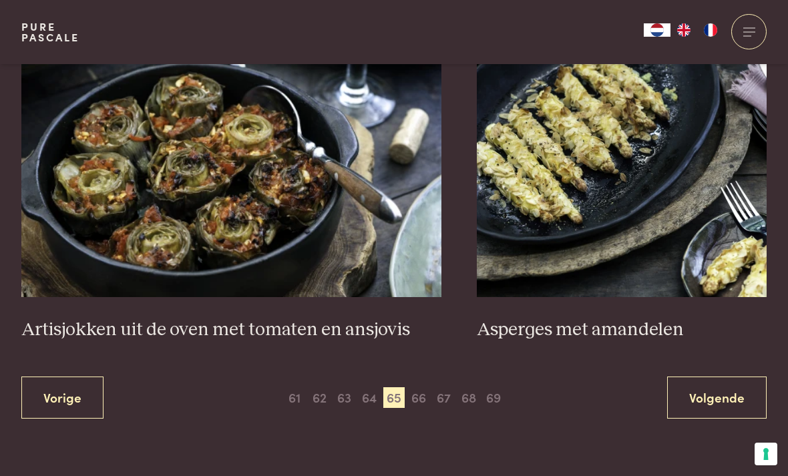
click at [424, 391] on span "66" at bounding box center [418, 397] width 21 height 21
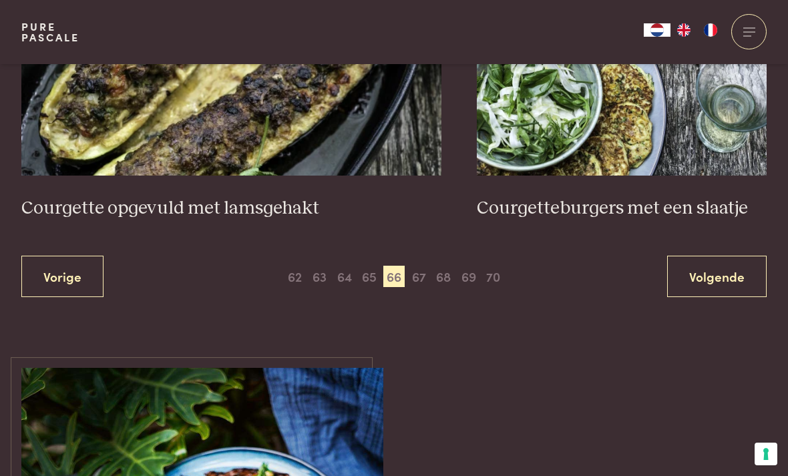
click at [416, 269] on span "67" at bounding box center [418, 276] width 21 height 21
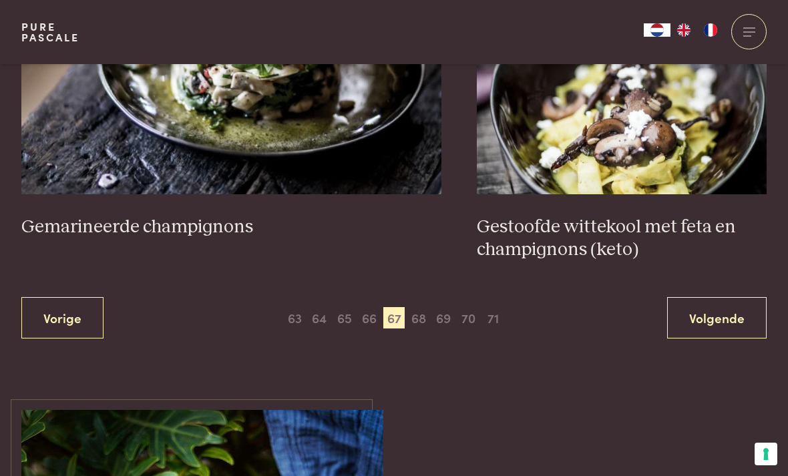
click at [424, 309] on span "68" at bounding box center [418, 317] width 21 height 21
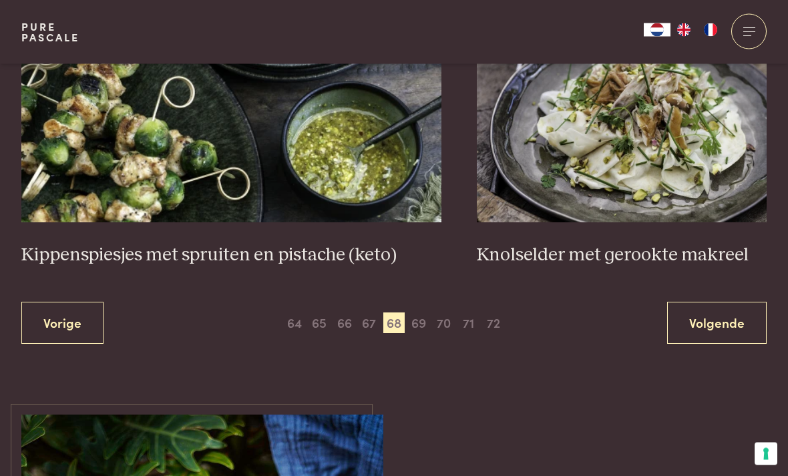
scroll to position [2445, 0]
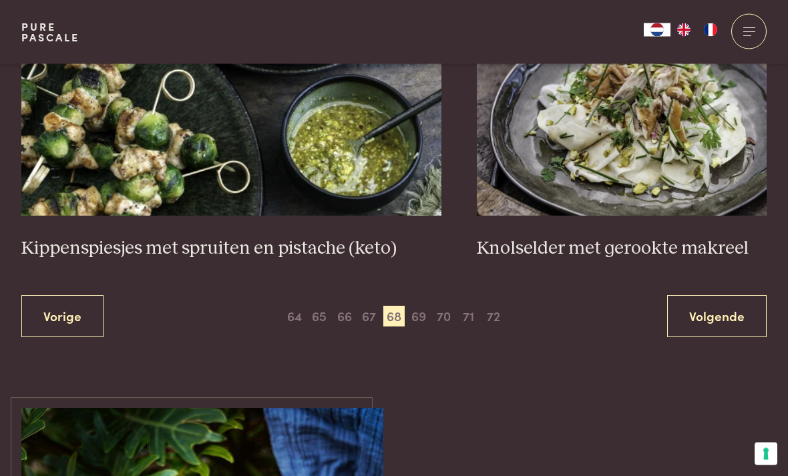
click at [421, 307] on span "69" at bounding box center [418, 317] width 21 height 21
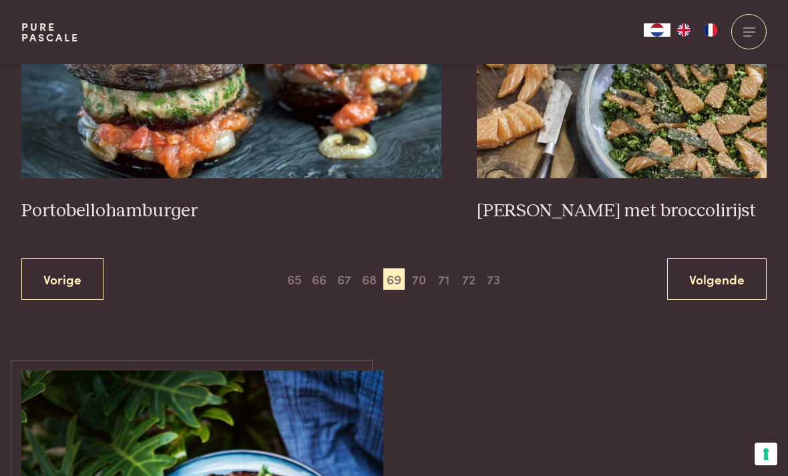
click at [426, 275] on span "70" at bounding box center [418, 279] width 21 height 21
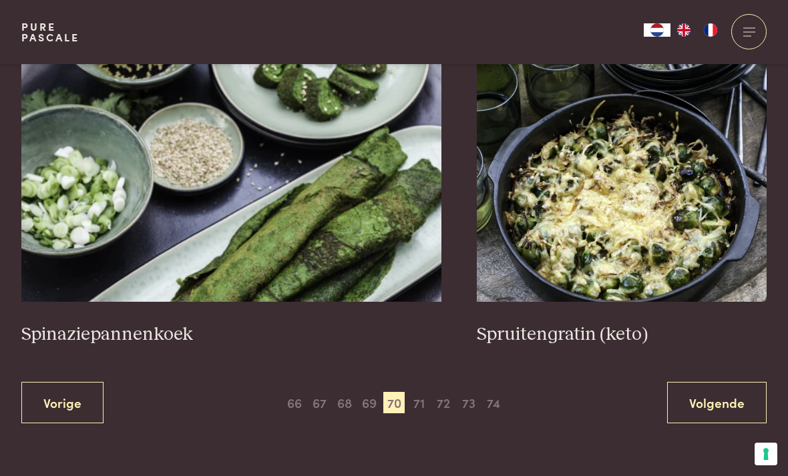
click at [420, 392] on span "71" at bounding box center [418, 402] width 21 height 21
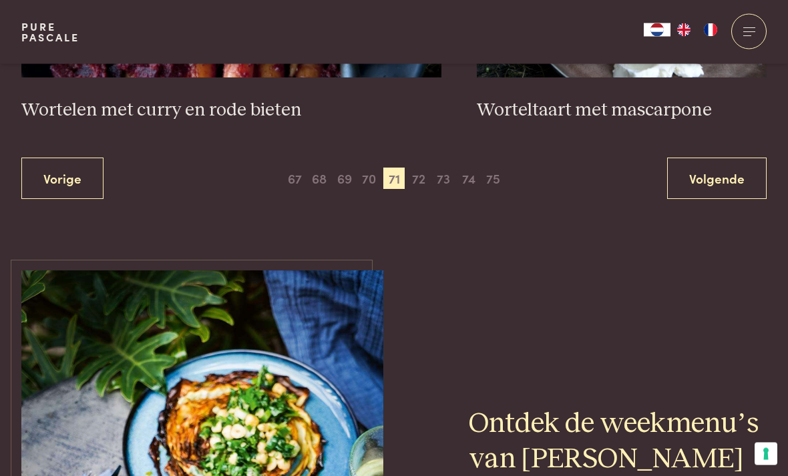
scroll to position [2607, 0]
click at [420, 168] on span "72" at bounding box center [418, 178] width 21 height 21
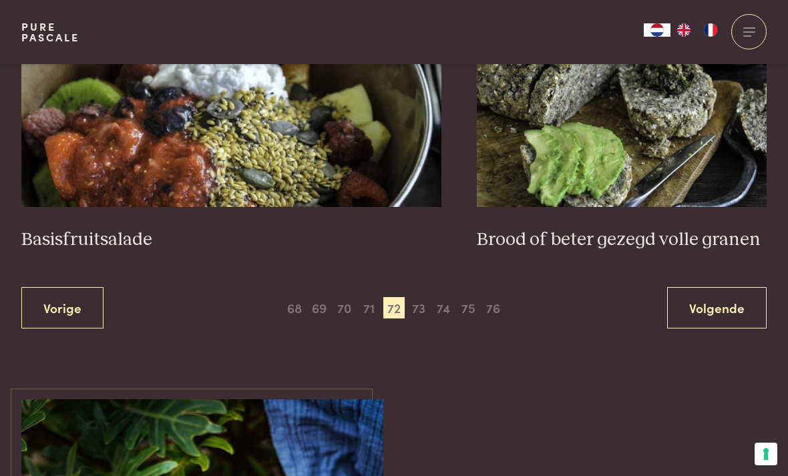
scroll to position [2458, 0]
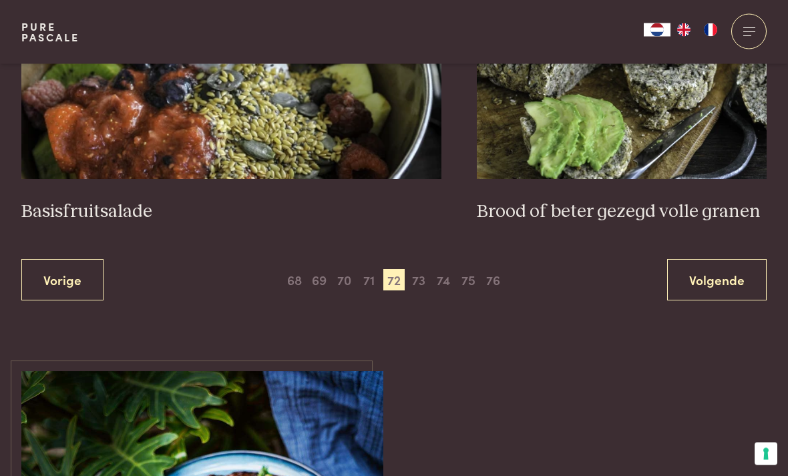
click at [426, 270] on span "73" at bounding box center [418, 280] width 21 height 21
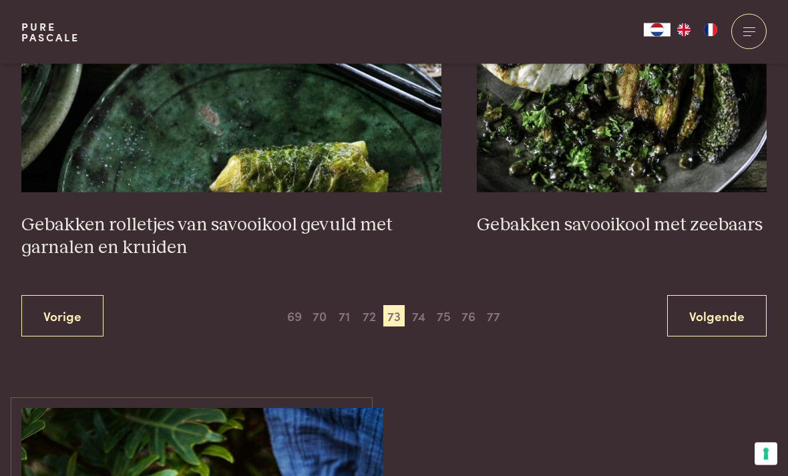
click at [422, 306] on span "74" at bounding box center [418, 316] width 21 height 21
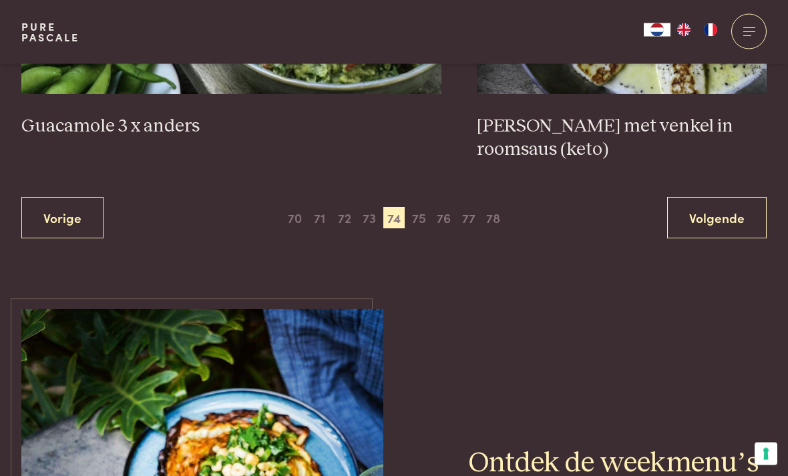
scroll to position [2489, 0]
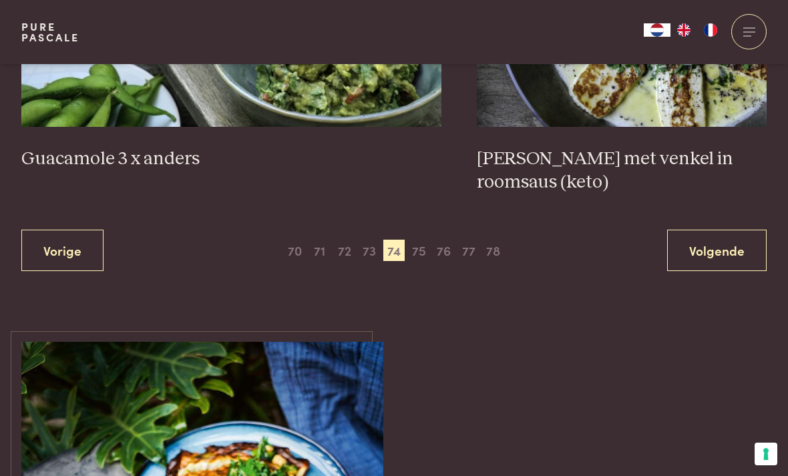
click at [424, 249] on span "75" at bounding box center [418, 250] width 21 height 21
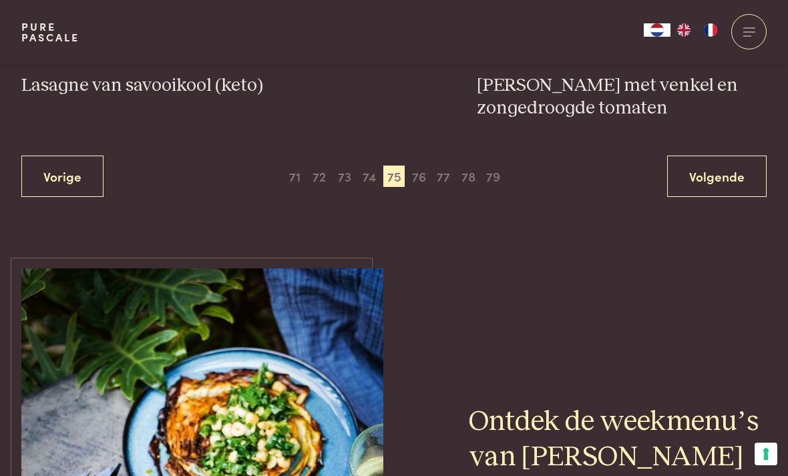
click at [421, 170] on span "76" at bounding box center [418, 176] width 21 height 21
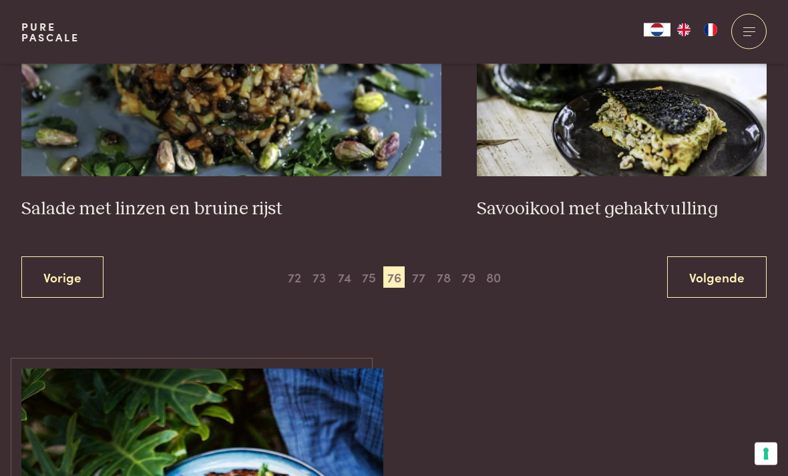
scroll to position [2409, 0]
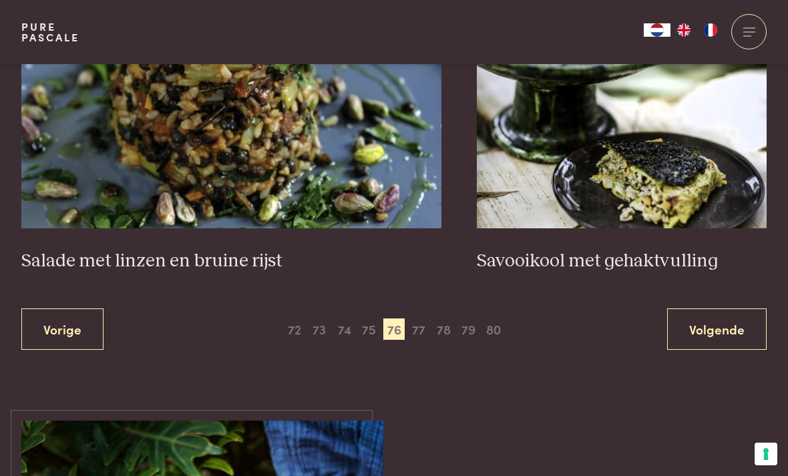
click at [421, 319] on span "77" at bounding box center [418, 329] width 21 height 21
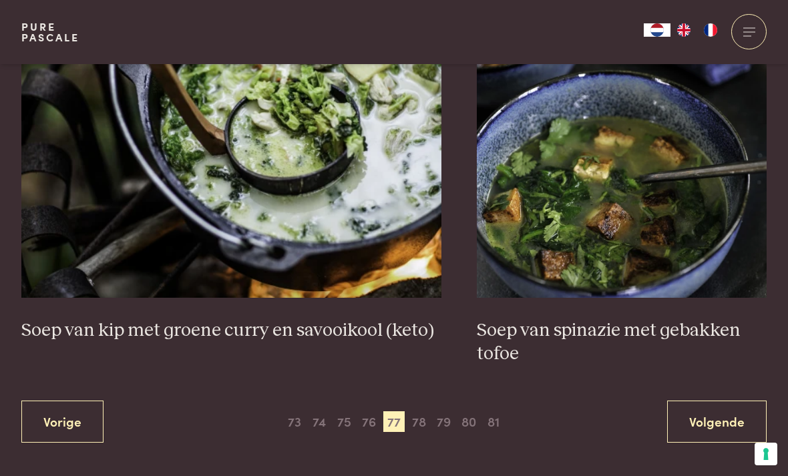
scroll to position [2352, 0]
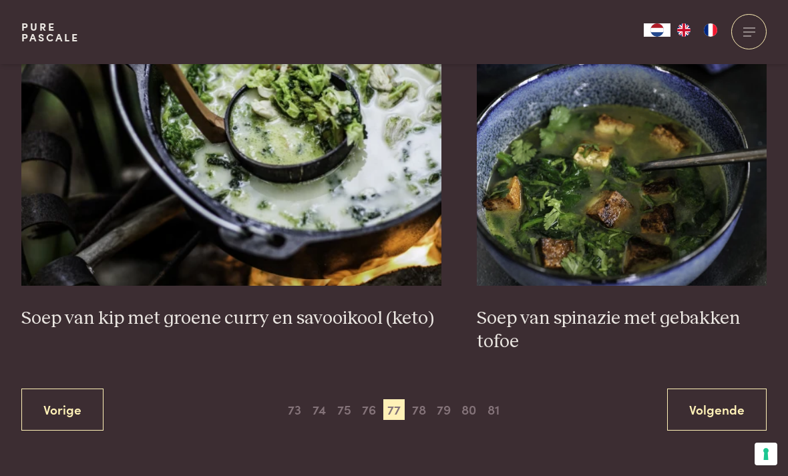
click at [426, 407] on span "78" at bounding box center [418, 410] width 21 height 21
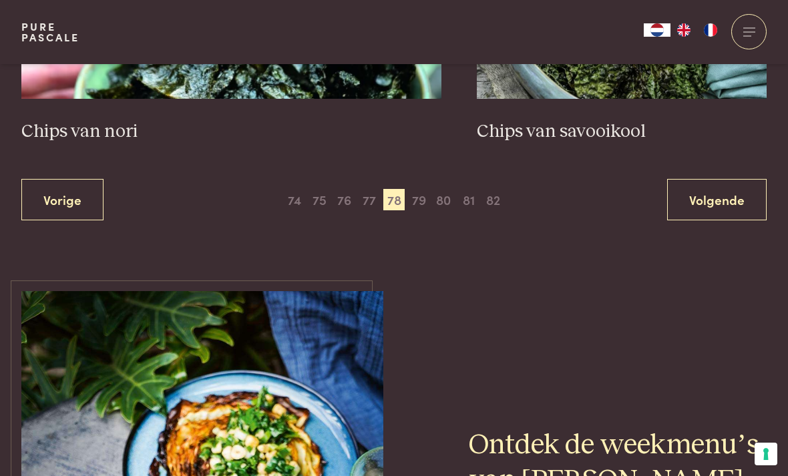
click at [420, 196] on span "79" at bounding box center [418, 199] width 21 height 21
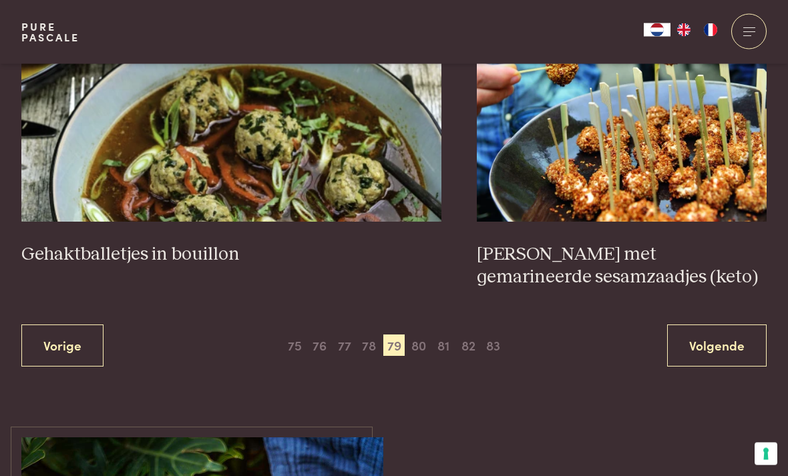
scroll to position [2367, 0]
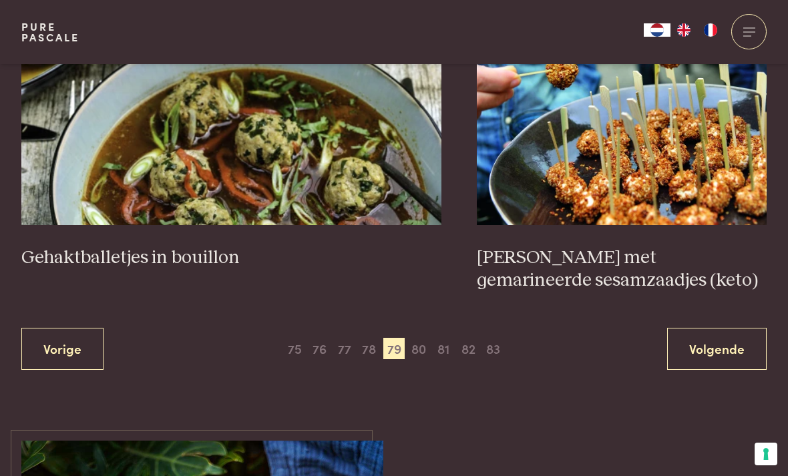
click at [265, 147] on img at bounding box center [231, 91] width 420 height 267
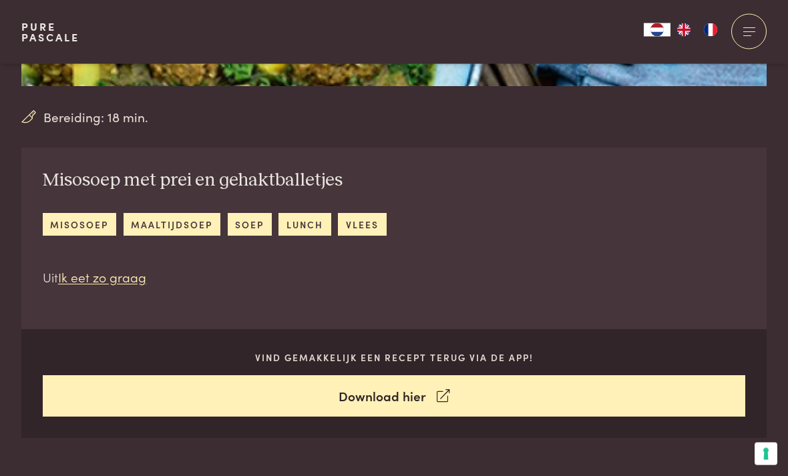
scroll to position [415, 0]
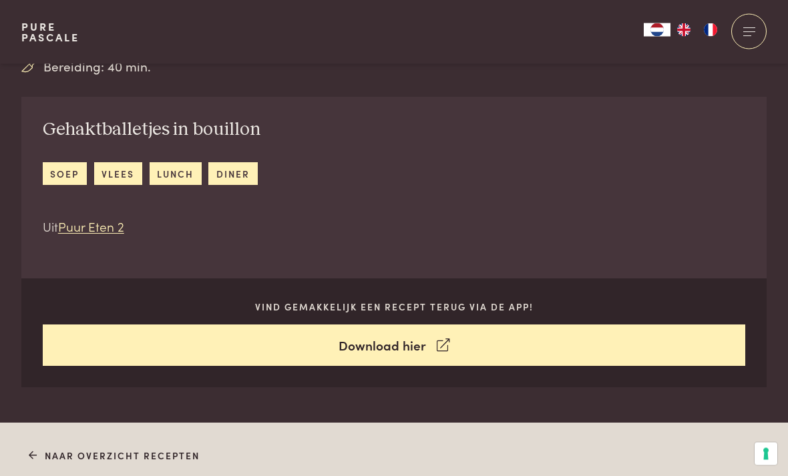
scroll to position [478, 0]
